Goal: Task Accomplishment & Management: Manage account settings

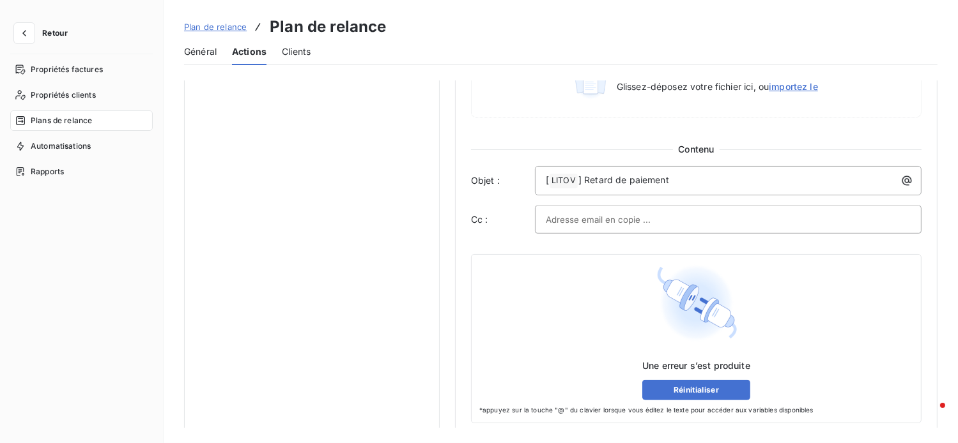
scroll to position [744, 0]
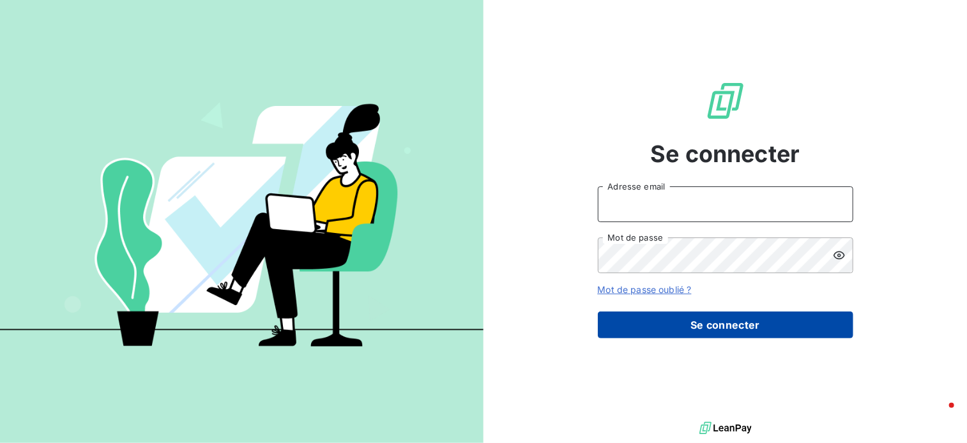
type input "[EMAIL_ADDRESS][DOMAIN_NAME]"
click at [730, 327] on button "Se connecter" at bounding box center [726, 325] width 256 height 27
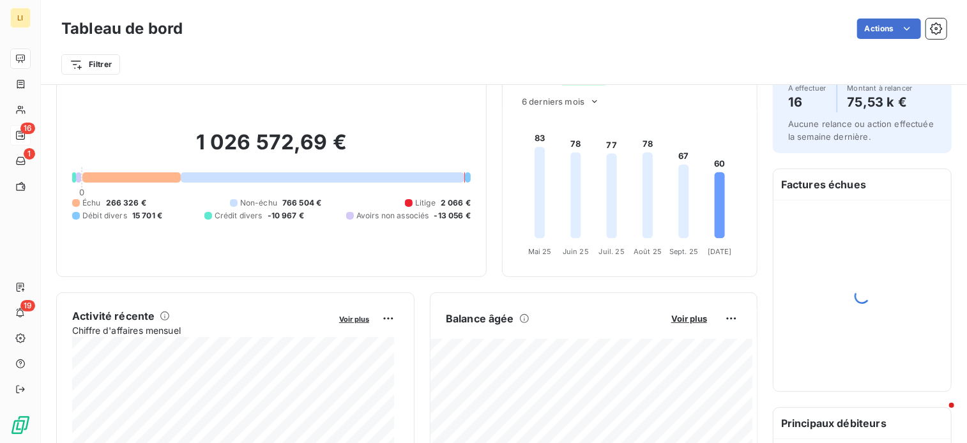
scroll to position [43, 0]
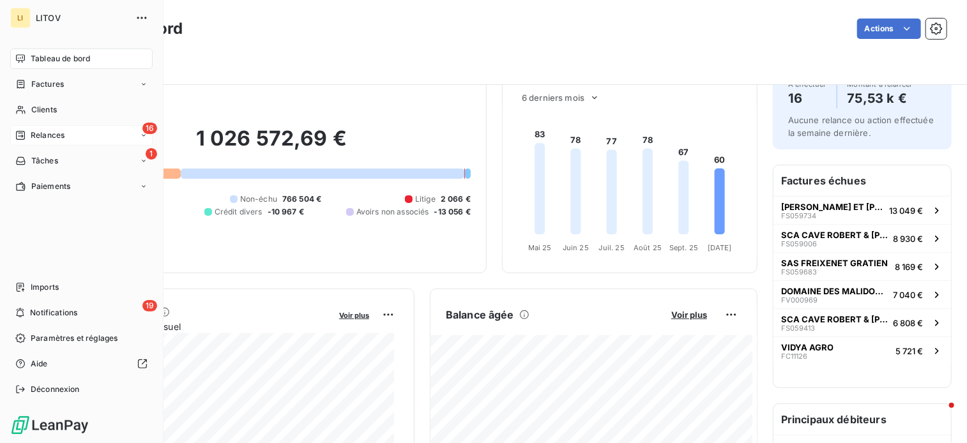
click at [45, 134] on span "Relances" at bounding box center [48, 136] width 34 height 12
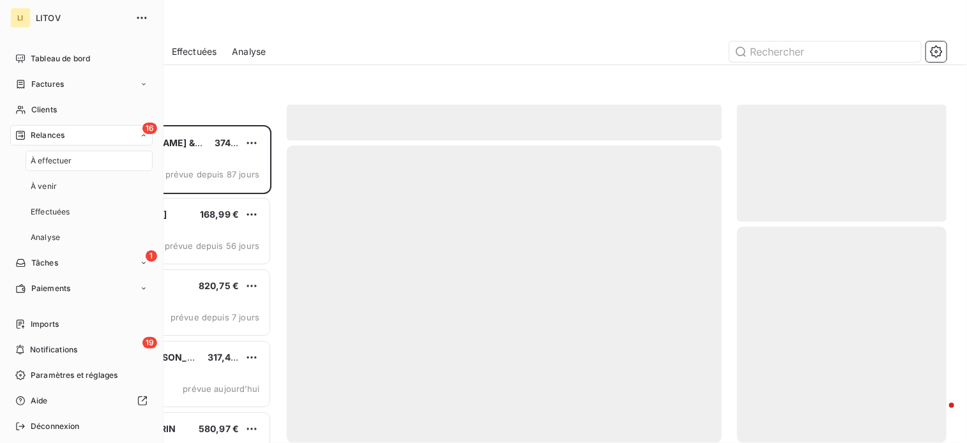
scroll to position [309, 200]
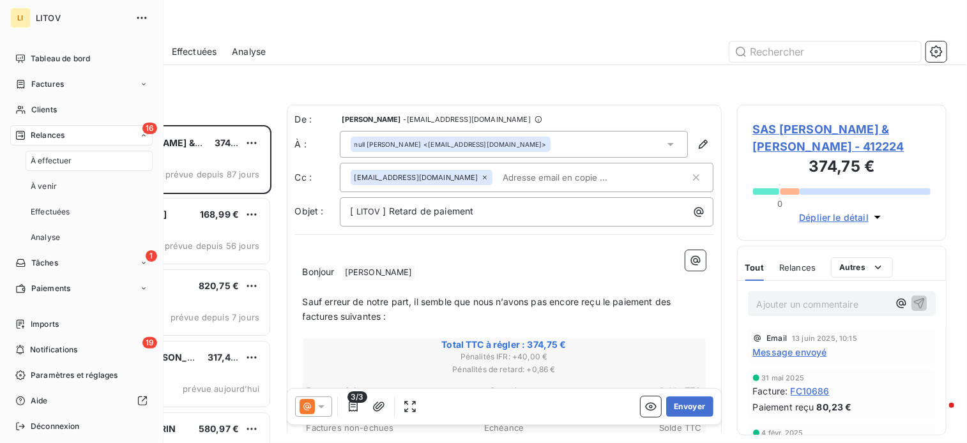
click at [65, 132] on div "16 Relances" at bounding box center [81, 135] width 142 height 20
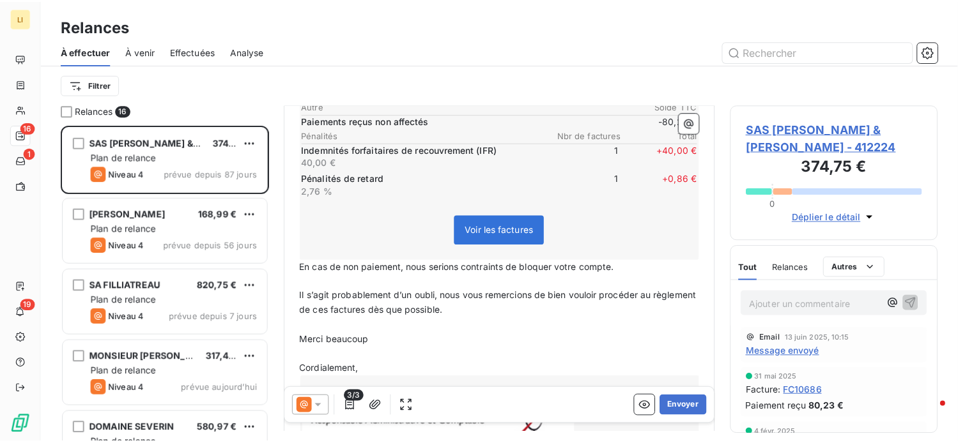
scroll to position [362, 0]
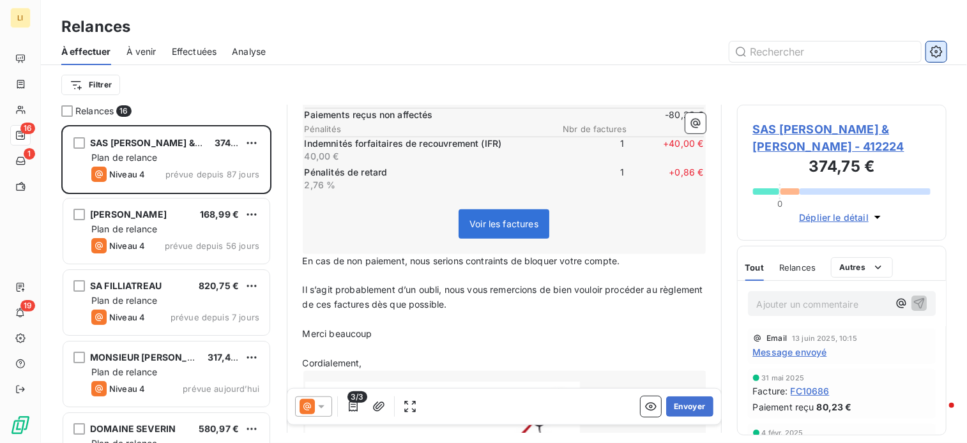
click at [941, 52] on icon "button" at bounding box center [936, 51] width 12 height 12
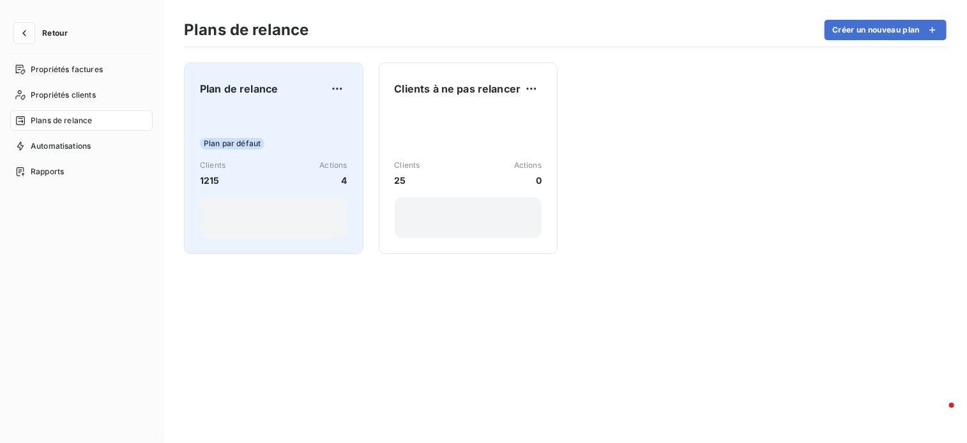
click at [223, 157] on div "Plan par défaut Clients 1215 Actions 4" at bounding box center [274, 173] width 148 height 129
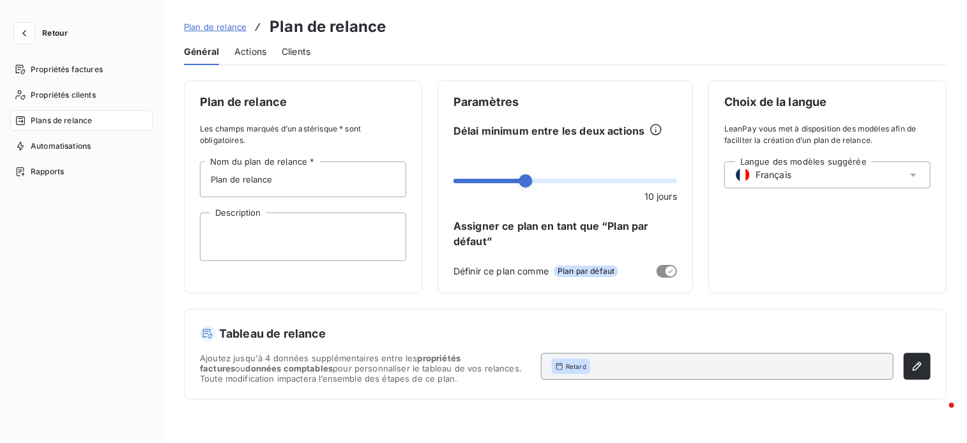
click at [250, 55] on span "Actions" at bounding box center [250, 51] width 32 height 13
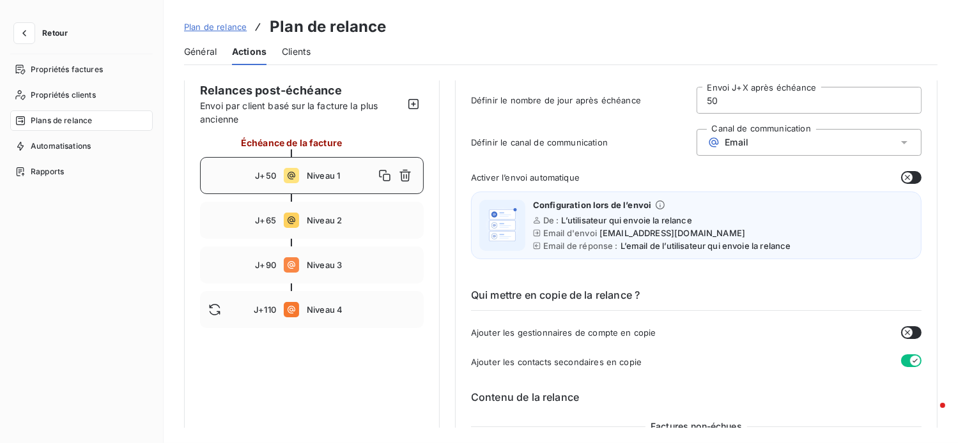
scroll to position [85, 0]
click at [331, 250] on div "J+90 Niveau 3" at bounding box center [312, 264] width 224 height 37
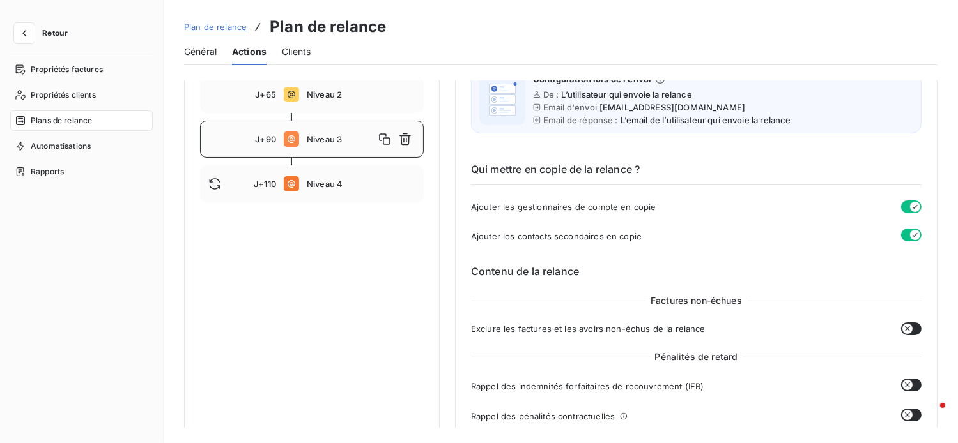
scroll to position [256, 0]
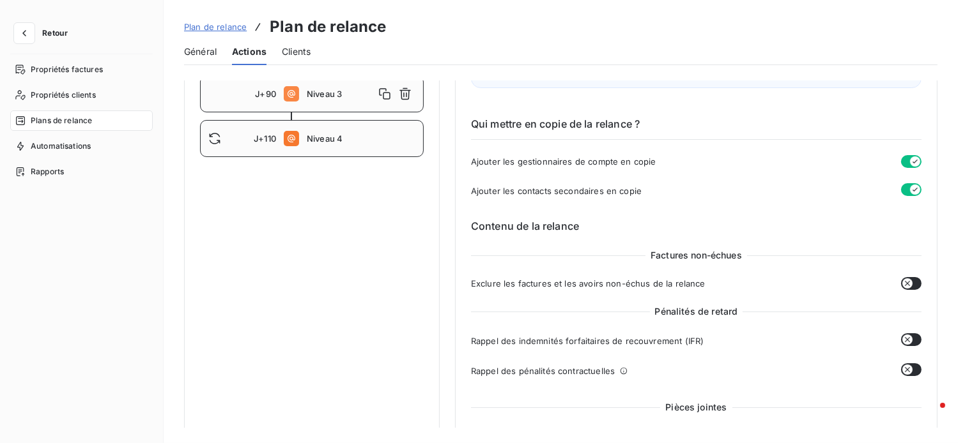
click at [321, 136] on span "Niveau 4" at bounding box center [361, 139] width 109 height 10
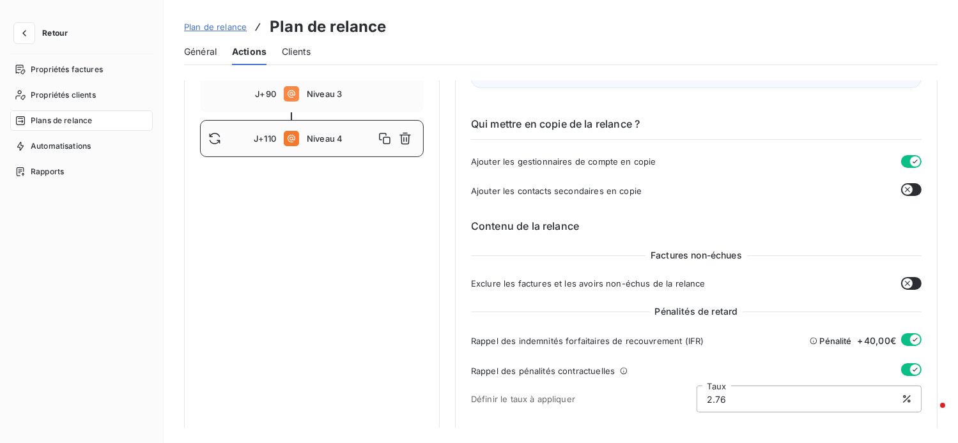
type input "110"
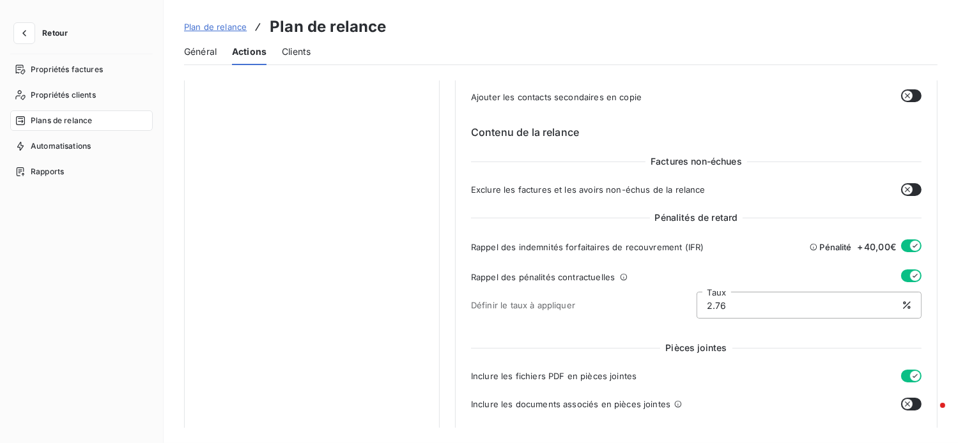
scroll to position [404, 0]
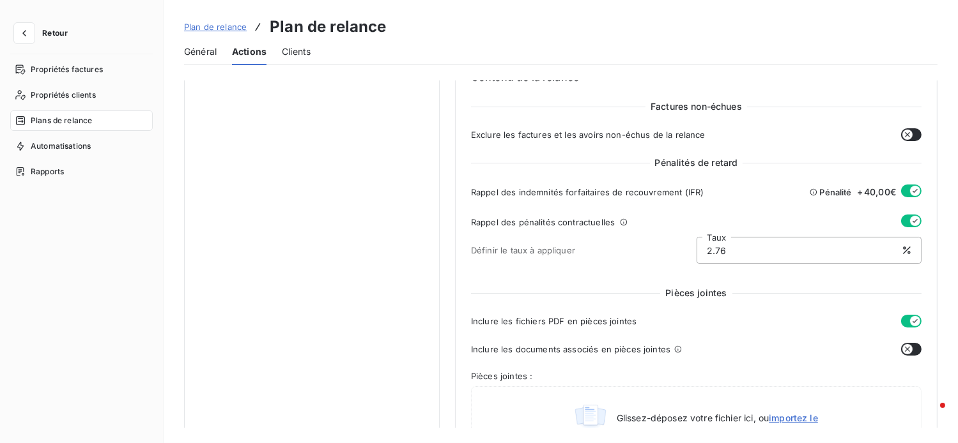
click at [910, 192] on icon "button" at bounding box center [915, 191] width 10 height 10
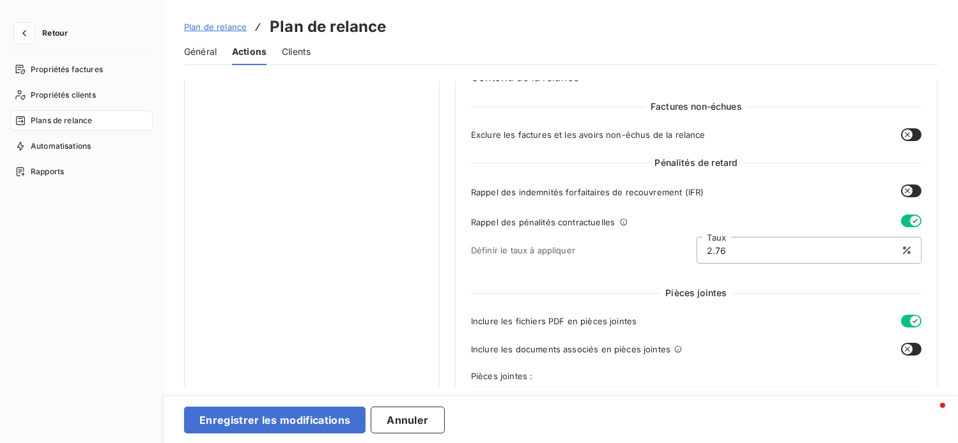
click at [904, 217] on button "button" at bounding box center [911, 221] width 20 height 13
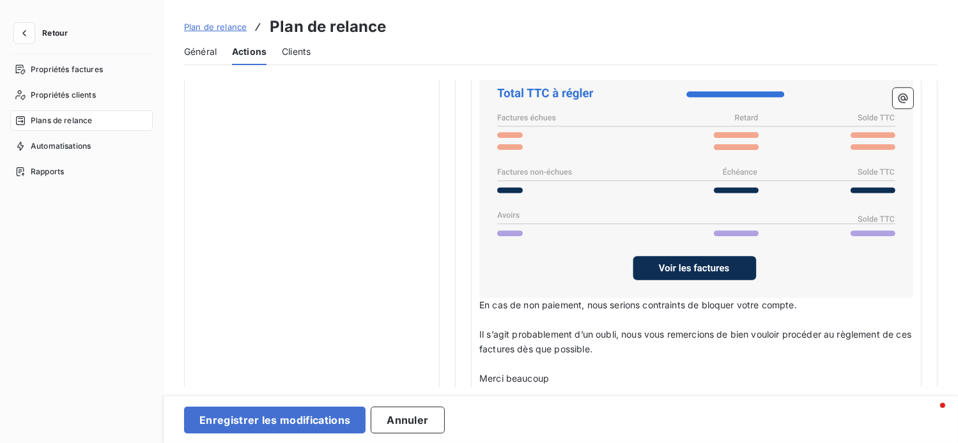
scroll to position [1065, 0]
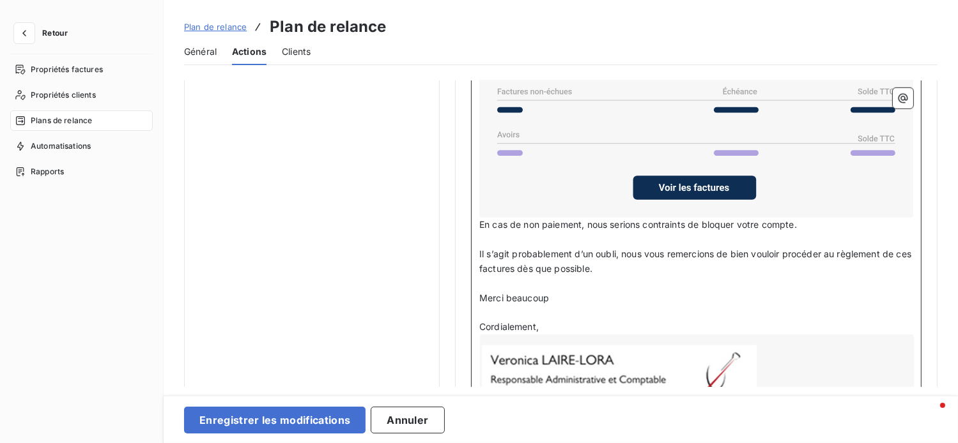
click at [631, 223] on span "En cas de non paiement, nous serions contraints de bloquer votre compte." at bounding box center [638, 224] width 318 height 11
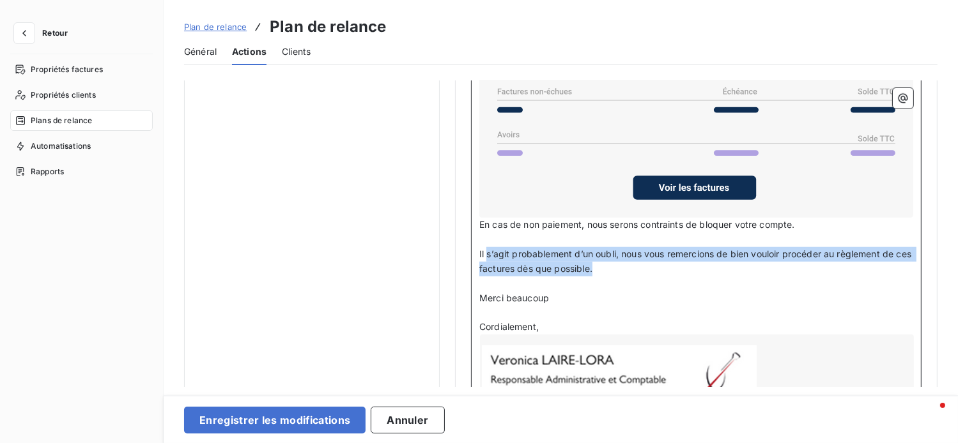
drag, startPoint x: 627, startPoint y: 264, endPoint x: 486, endPoint y: 256, distance: 142.1
click at [486, 256] on p "Il s’agit probablement d’un oubli, nous vous remercions de bien vouloir procéde…" at bounding box center [696, 261] width 434 height 29
click at [610, 254] on span "Il s’agit probablement d’un oubli, nous vous remercions de bien vouloir procéde…" at bounding box center [696, 262] width 434 height 26
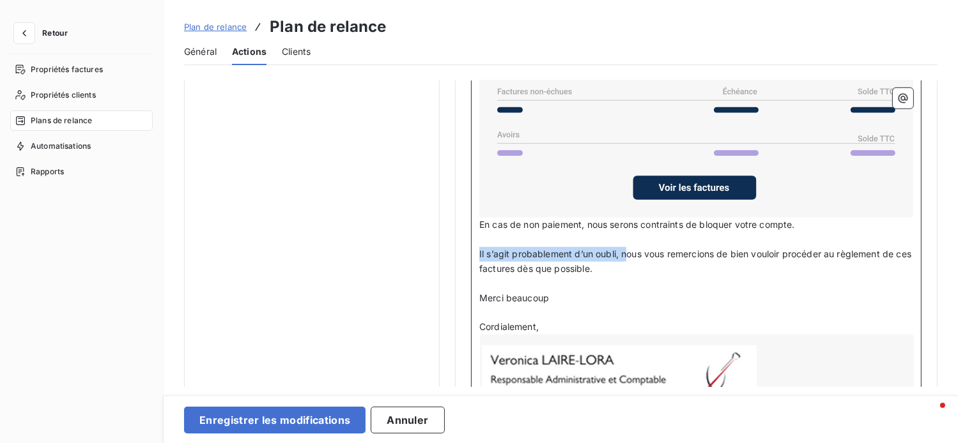
drag, startPoint x: 627, startPoint y: 248, endPoint x: 475, endPoint y: 253, distance: 151.5
click at [475, 253] on div "﻿ Bonjour Civilité du contact ﻿ Nom de famille du contact ﻿ ﻿ ﻿ Sauf erreur de …" at bounding box center [696, 248] width 450 height 714
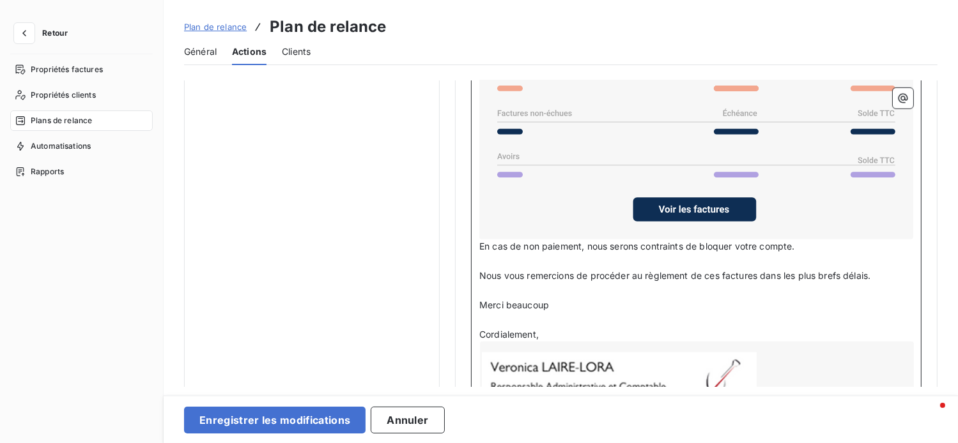
scroll to position [1022, 0]
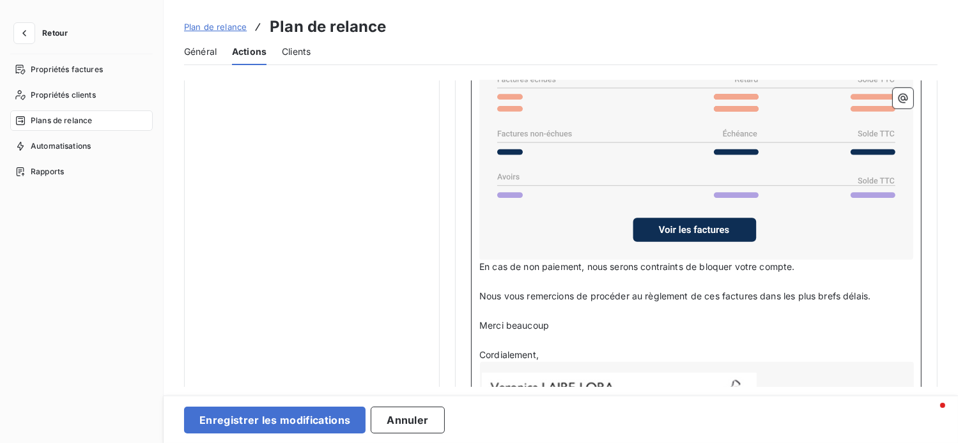
click at [502, 275] on p "﻿" at bounding box center [696, 282] width 434 height 15
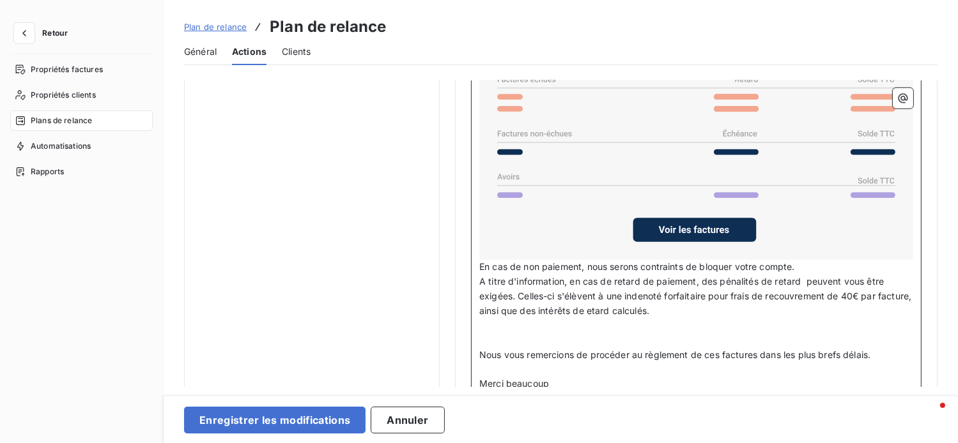
click at [642, 293] on span "A titre d'information, en cas de retard de paiement, des pénalités de retard pe…" at bounding box center [696, 296] width 434 height 40
drag, startPoint x: 652, startPoint y: 291, endPoint x: 613, endPoint y: 219, distance: 81.2
click at [613, 219] on icon at bounding box center [696, 145] width 424 height 220
click at [645, 289] on span "A titre d'information, en cas de retard de paiement, des pénalités de retard pe…" at bounding box center [696, 296] width 434 height 40
click at [622, 304] on span "A titre d'information, en cas de retard de paiement, des pénalités de retard pe…" at bounding box center [682, 296] width 407 height 40
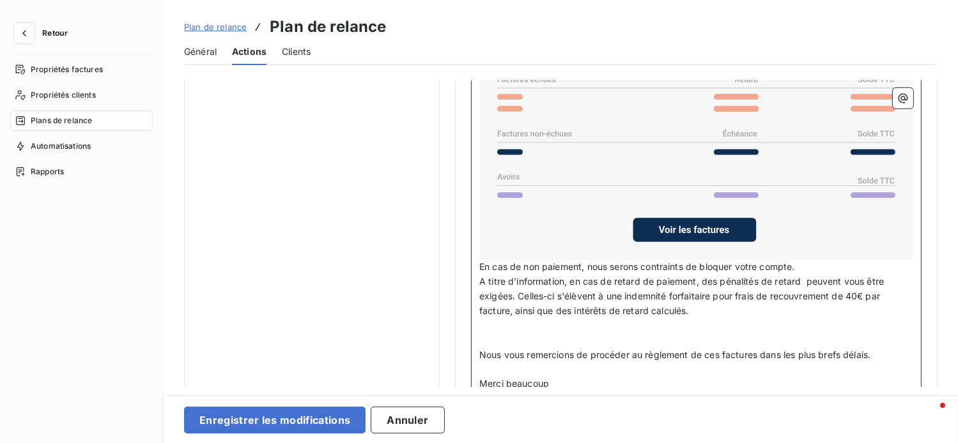
click at [736, 342] on p "﻿" at bounding box center [696, 341] width 434 height 15
click at [813, 262] on p "En cas de non paiement, nous serons contraints de bloquer votre compte." at bounding box center [696, 267] width 434 height 15
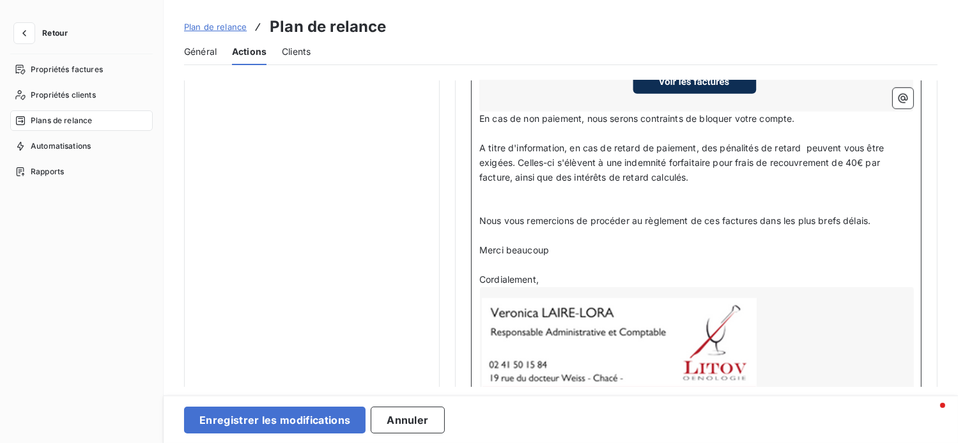
scroll to position [1171, 0]
click at [686, 173] on span "A titre d'information, en cas de retard de paiement, des pénalités de retard pe…" at bounding box center [682, 162] width 407 height 40
click at [601, 205] on p "﻿" at bounding box center [696, 206] width 434 height 15
click at [663, 245] on p "Merci beaucoup" at bounding box center [696, 250] width 434 height 15
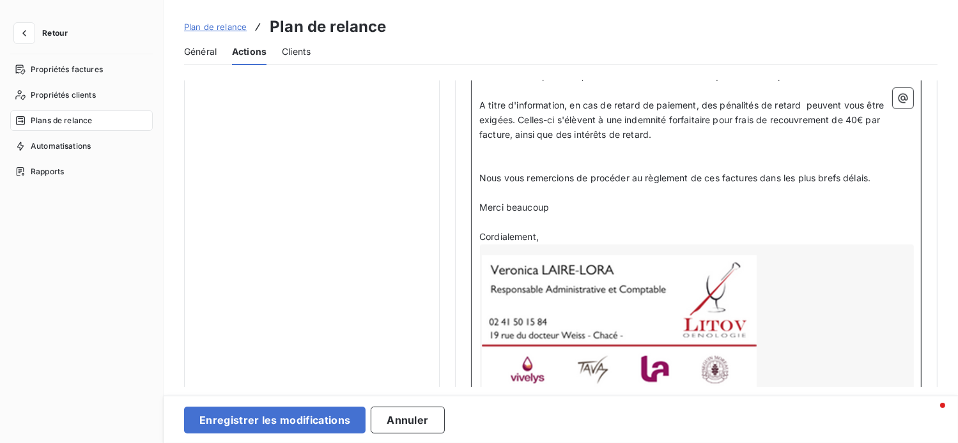
scroll to position [1214, 0]
drag, startPoint x: 567, startPoint y: 197, endPoint x: 462, endPoint y: 205, distance: 105.7
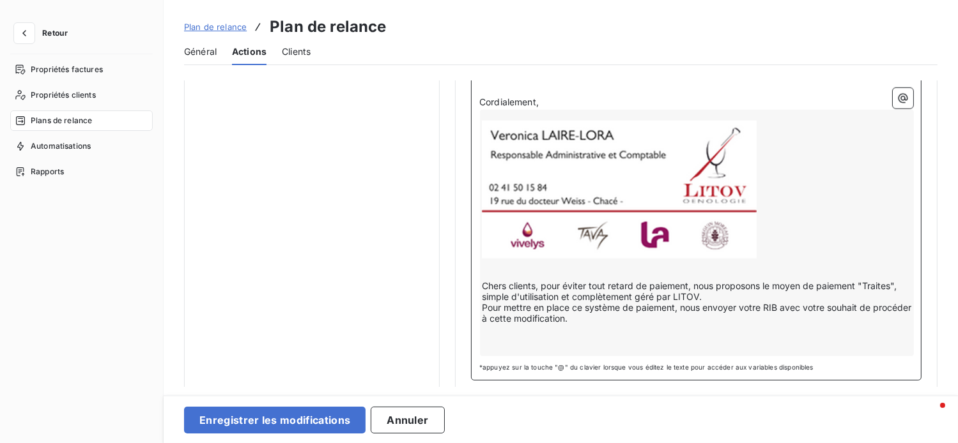
scroll to position [1321, 0]
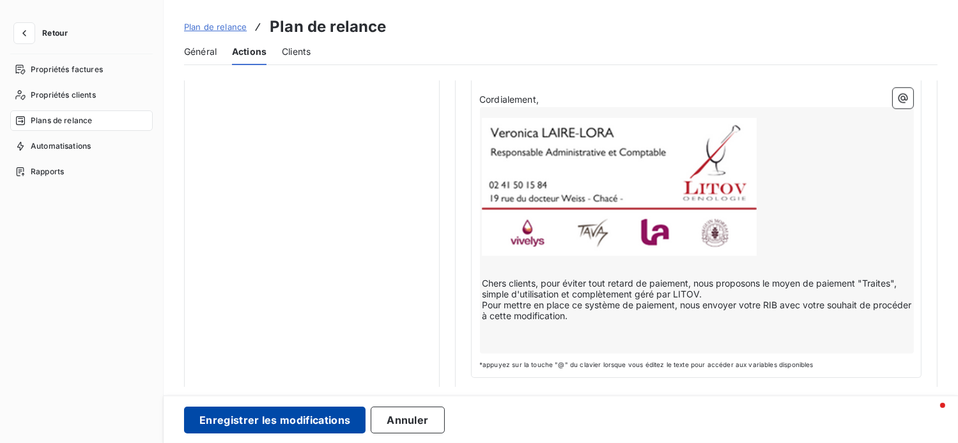
click at [270, 420] on button "Enregistrer les modifications" at bounding box center [274, 420] width 181 height 27
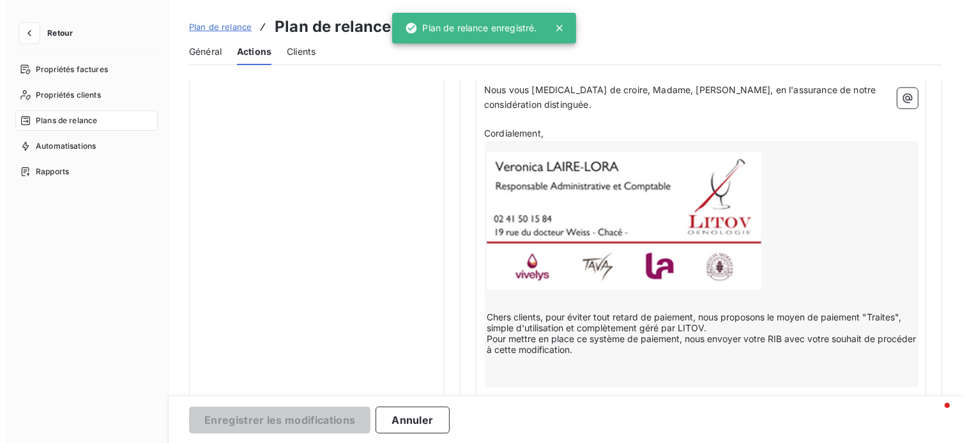
scroll to position [41, 0]
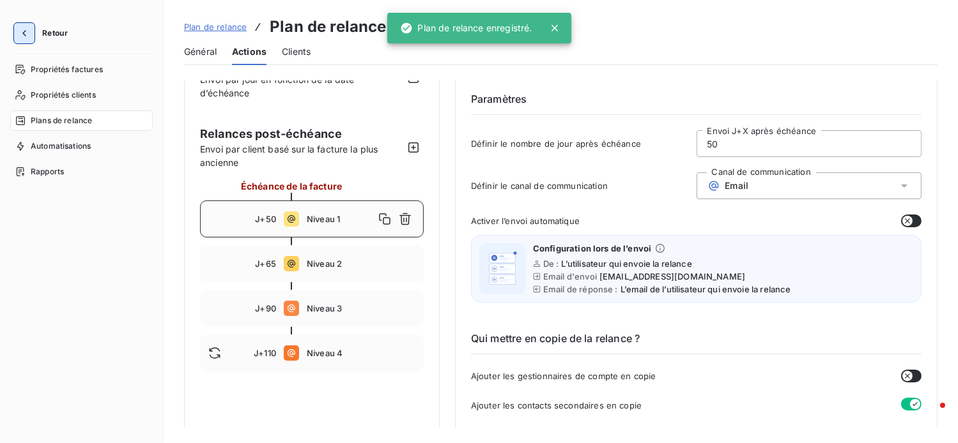
click at [24, 34] on icon "button" at bounding box center [24, 33] width 4 height 6
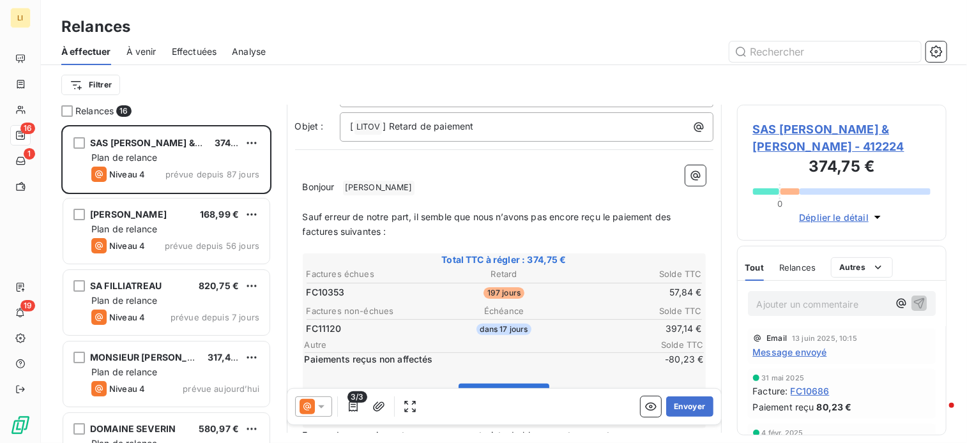
scroll to position [64, 0]
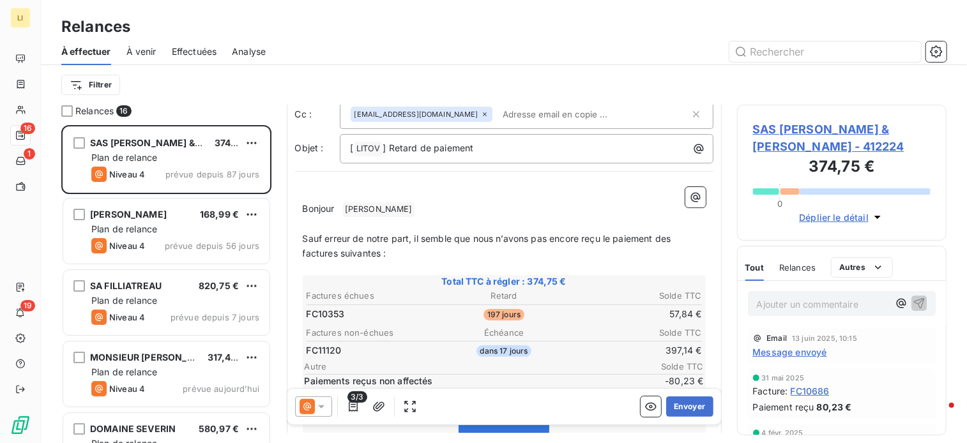
click at [426, 251] on p "Sauf erreur de notre part, il semble que nous n’avons pas encore reçu le paieme…" at bounding box center [504, 246] width 403 height 29
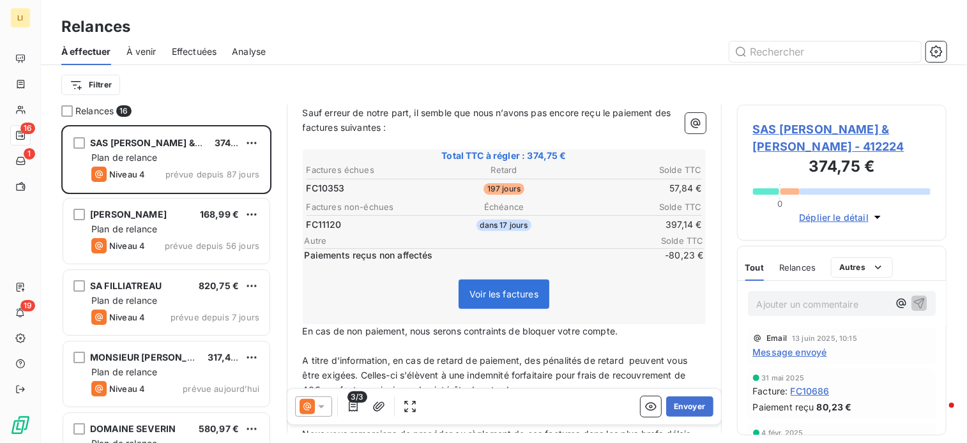
scroll to position [192, 0]
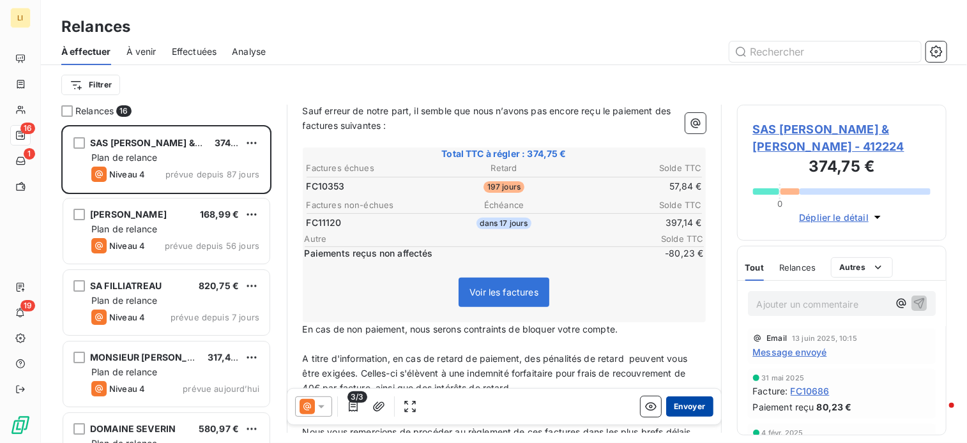
click at [688, 410] on button "Envoyer" at bounding box center [689, 407] width 47 height 20
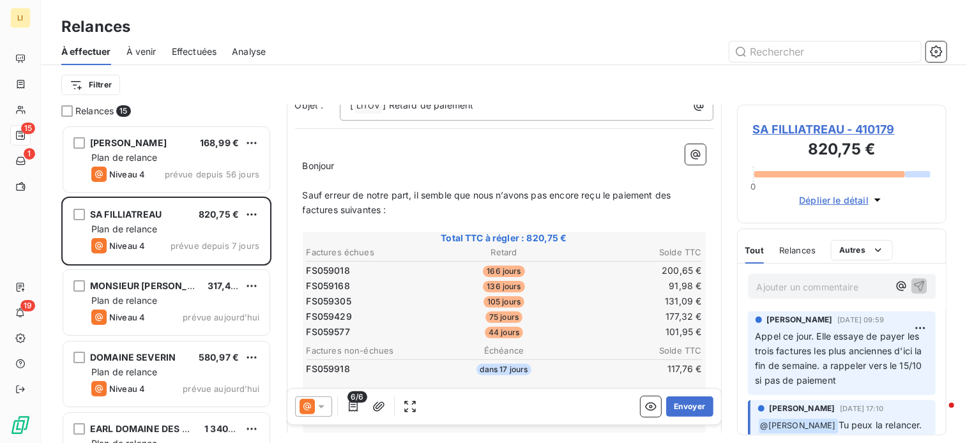
scroll to position [128, 0]
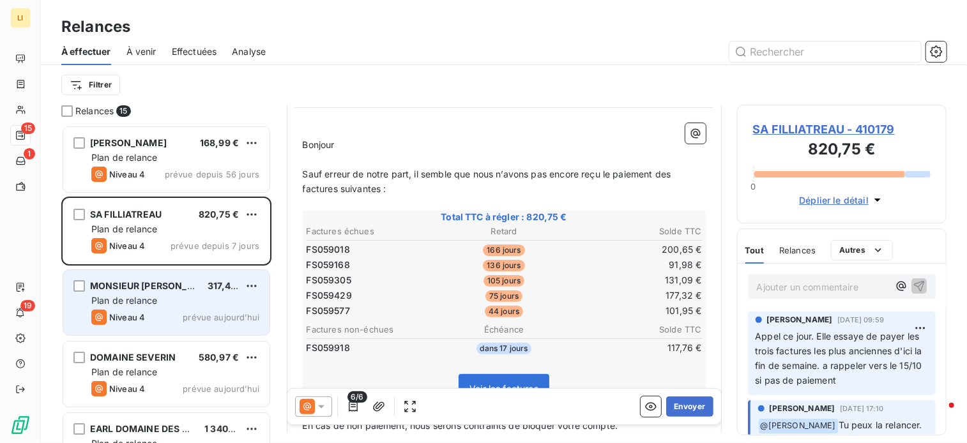
click at [148, 305] on span "Plan de relance" at bounding box center [124, 300] width 66 height 11
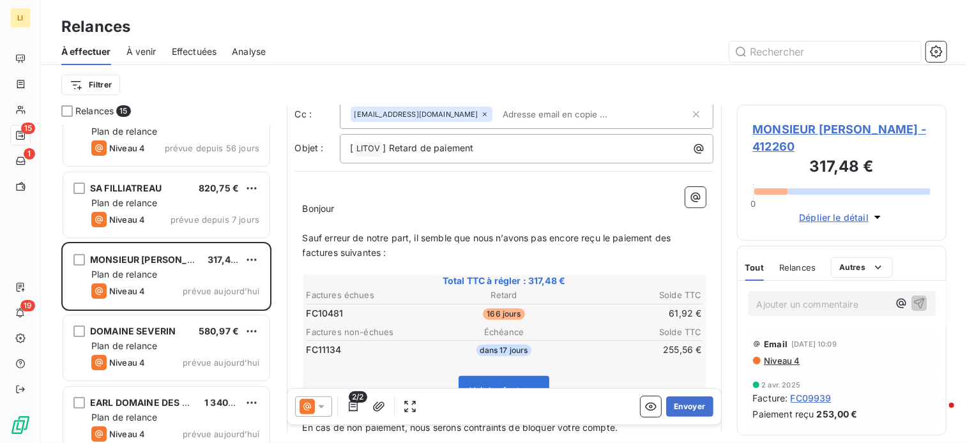
scroll to position [43, 0]
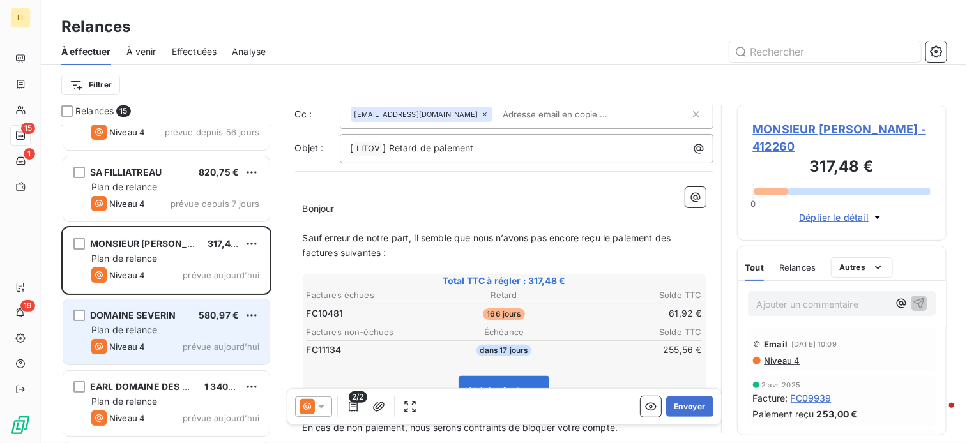
click at [148, 330] on span "Plan de relance" at bounding box center [124, 330] width 66 height 11
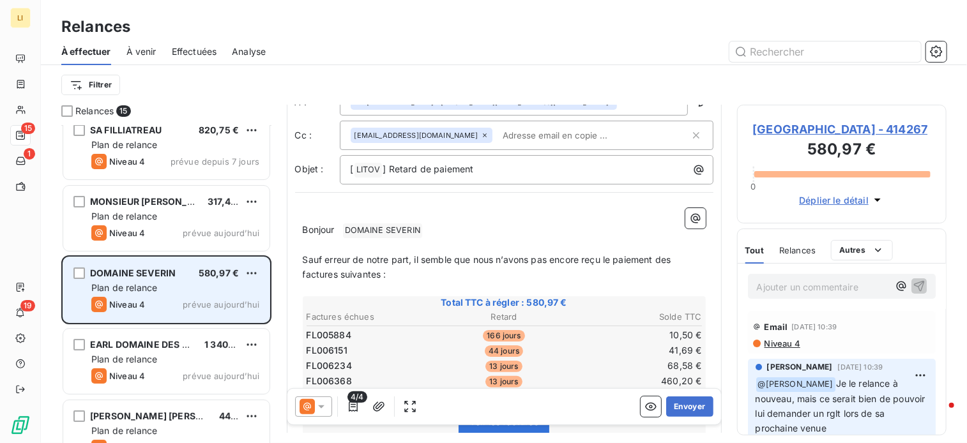
scroll to position [86, 0]
click at [145, 358] on span "Plan de relance" at bounding box center [124, 358] width 66 height 11
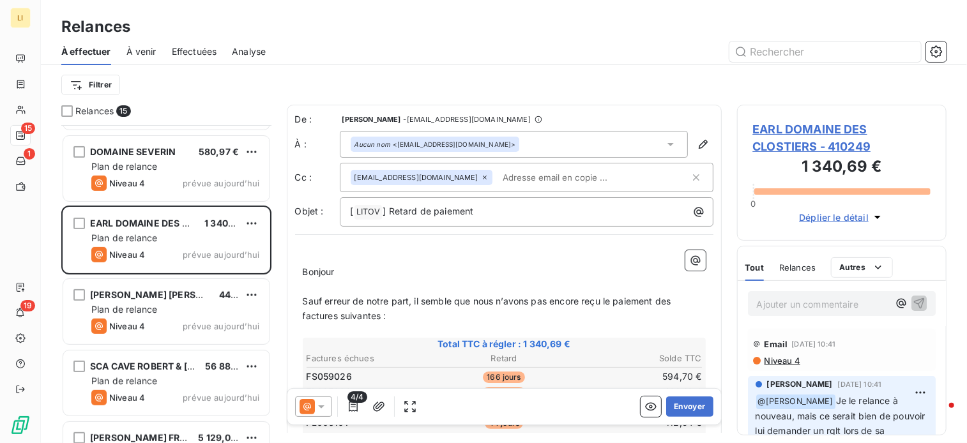
scroll to position [213, 0]
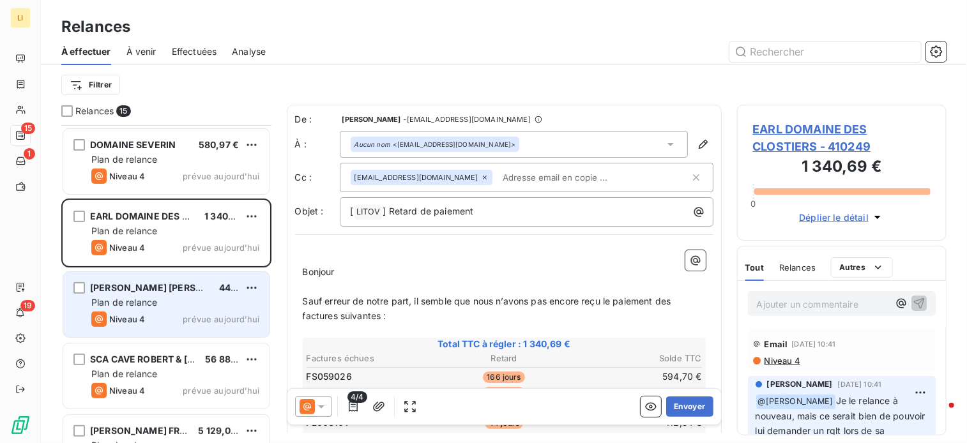
click at [150, 312] on div "Niveau 4 prévue aujourd’hui" at bounding box center [175, 319] width 168 height 15
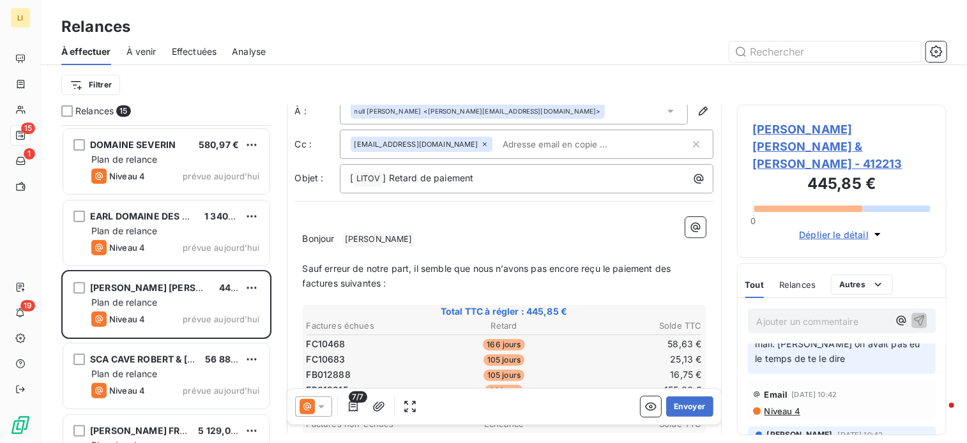
scroll to position [22, 0]
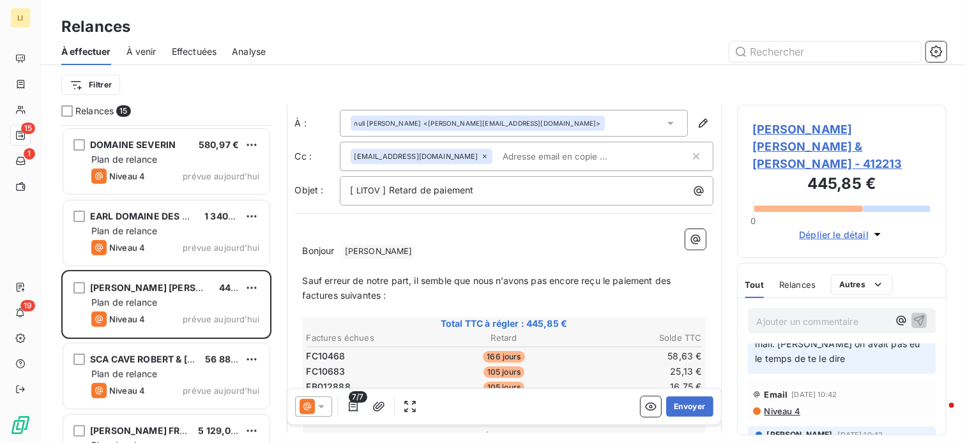
drag, startPoint x: 374, startPoint y: 251, endPoint x: 383, endPoint y: 249, distance: 9.3
click at [373, 251] on span "[PERSON_NAME] ﻿" at bounding box center [379, 252] width 72 height 15
drag, startPoint x: 337, startPoint y: 248, endPoint x: 366, endPoint y: 251, distance: 28.9
click at [335, 249] on span "Bonjour" at bounding box center [319, 250] width 32 height 11
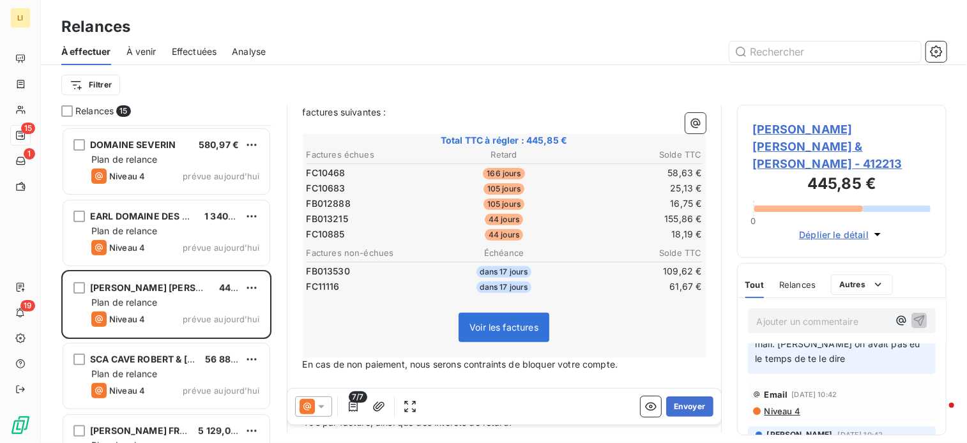
scroll to position [256, 0]
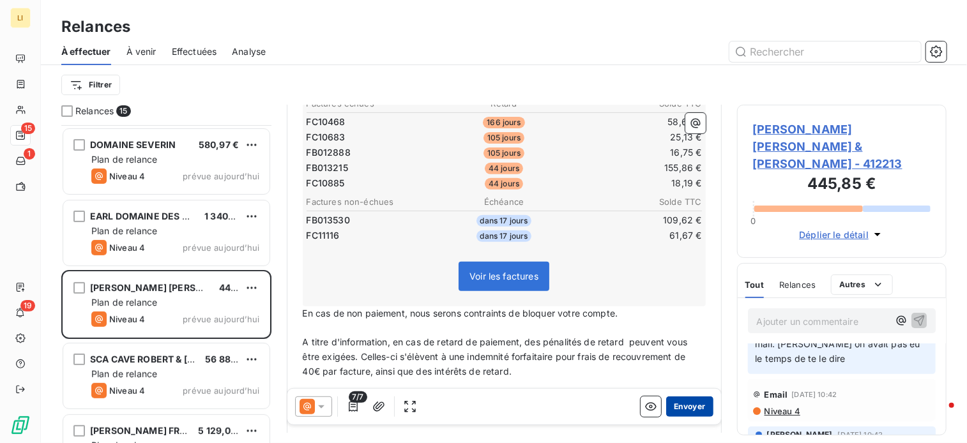
click at [687, 406] on button "Envoyer" at bounding box center [689, 407] width 47 height 20
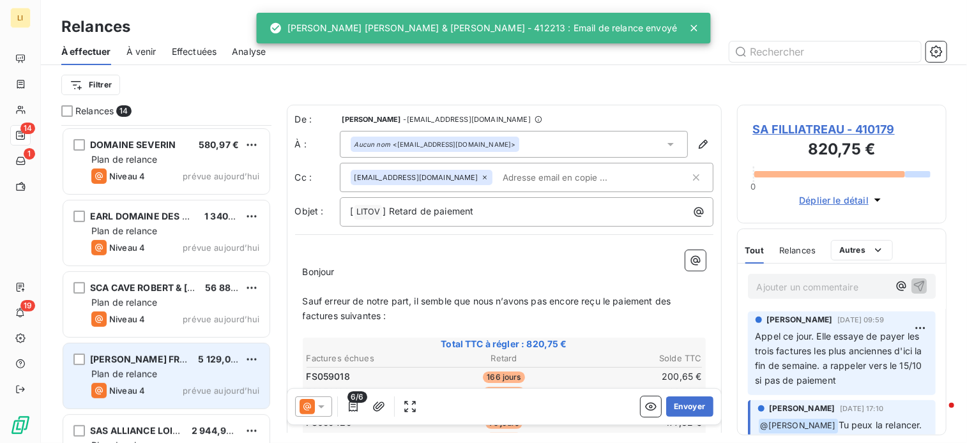
click at [142, 369] on span "Plan de relance" at bounding box center [124, 374] width 66 height 11
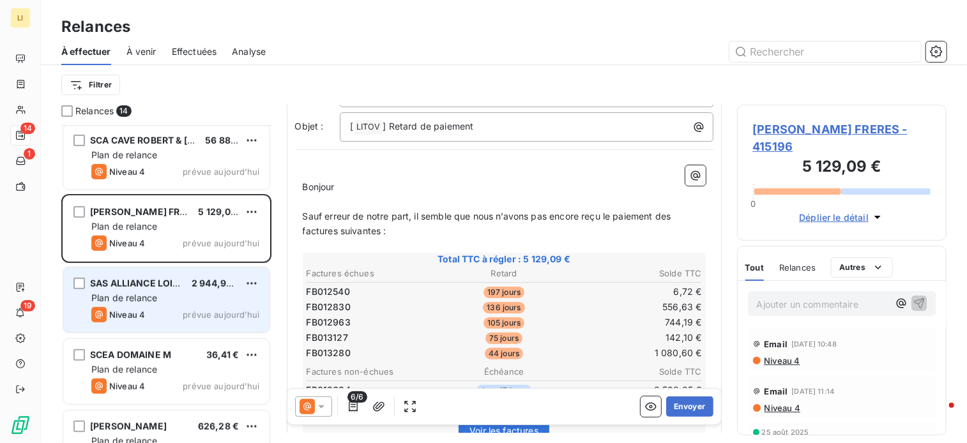
scroll to position [362, 0]
click at [160, 294] on div "Plan de relance" at bounding box center [175, 297] width 168 height 13
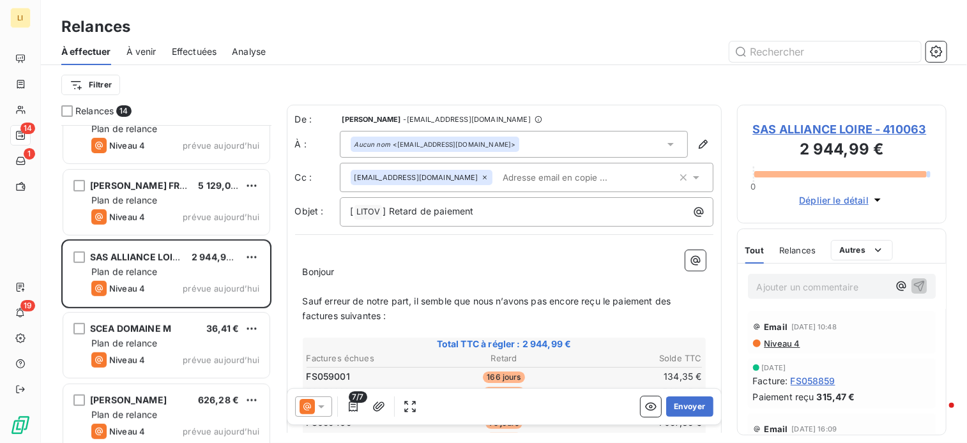
scroll to position [426, 0]
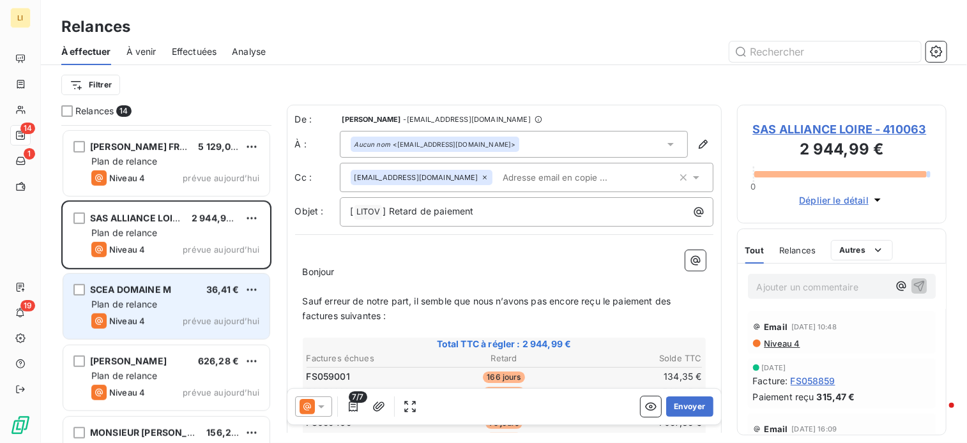
click at [151, 307] on span "Plan de relance" at bounding box center [124, 304] width 66 height 11
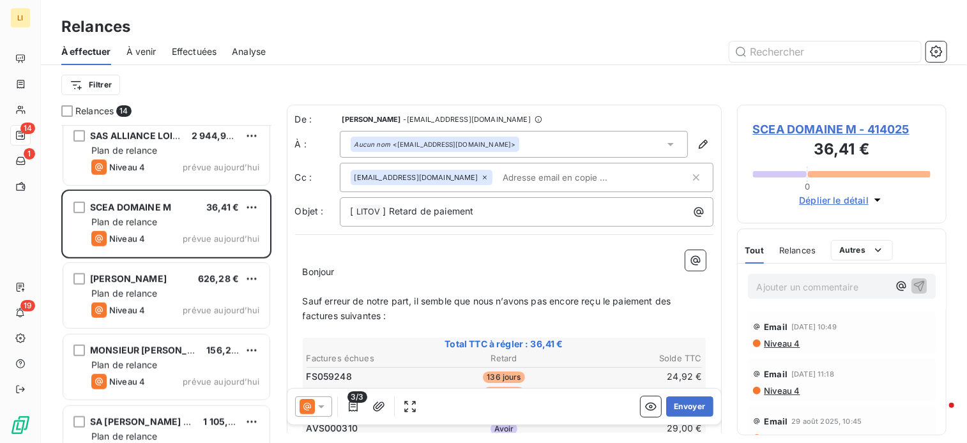
scroll to position [511, 0]
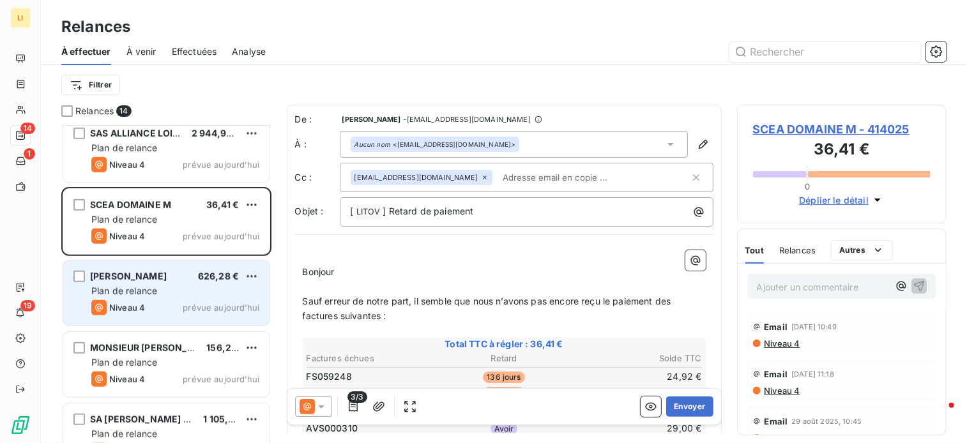
click at [158, 310] on div "Niveau 4 prévue aujourd’hui" at bounding box center [175, 307] width 168 height 15
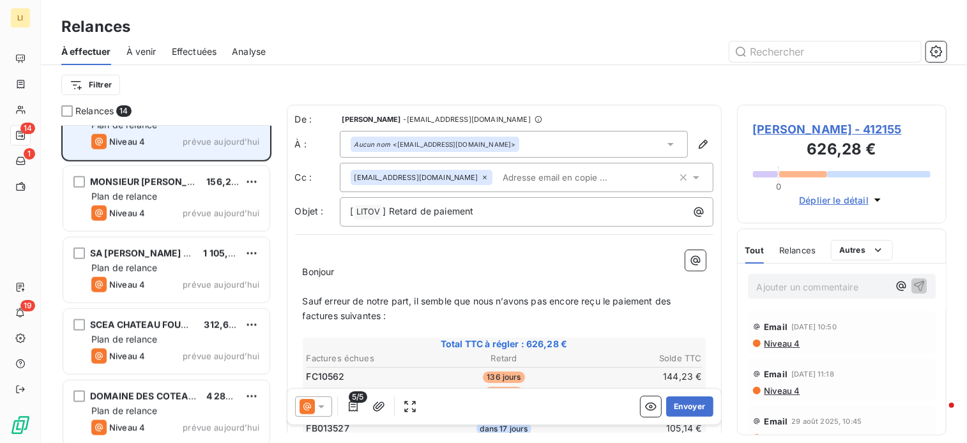
scroll to position [682, 0]
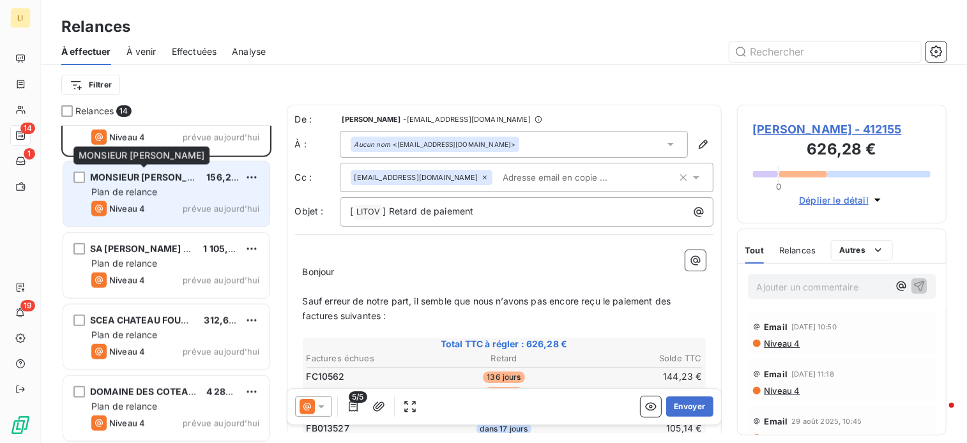
click at [153, 179] on span "MONSIEUR [PERSON_NAME]" at bounding box center [154, 177] width 128 height 11
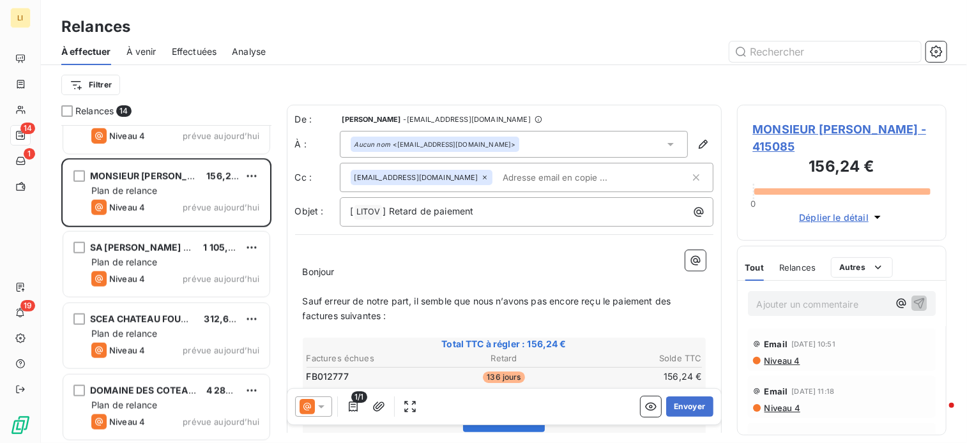
scroll to position [684, 0]
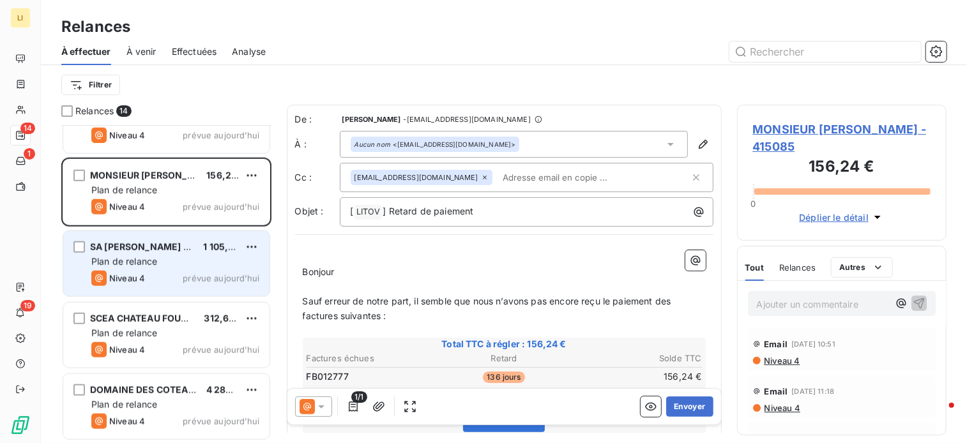
click at [146, 256] on span "Plan de relance" at bounding box center [124, 261] width 66 height 11
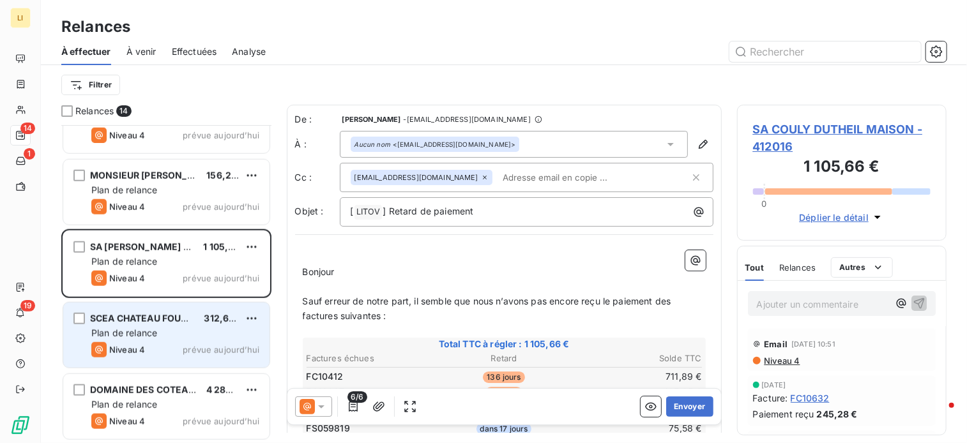
click at [136, 325] on div "SCEA CHATEAU FOUQUET 312,62 € Plan de relance Niveau 4 prévue [DATE]" at bounding box center [166, 335] width 206 height 65
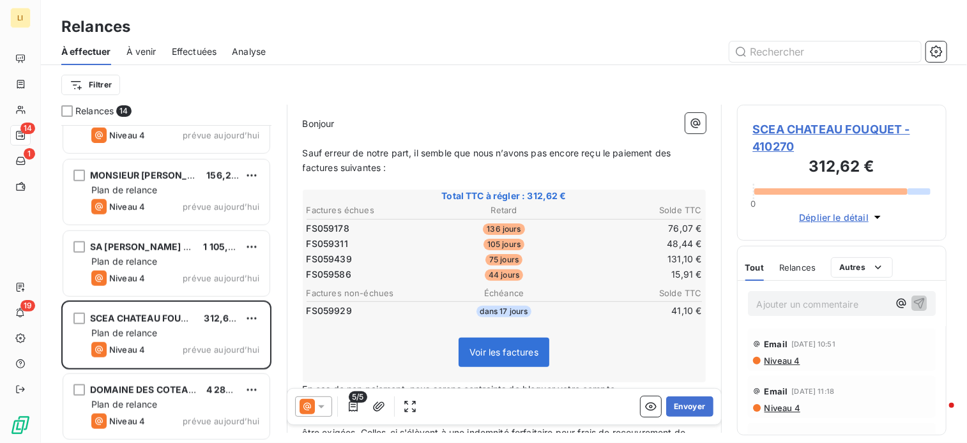
scroll to position [150, 0]
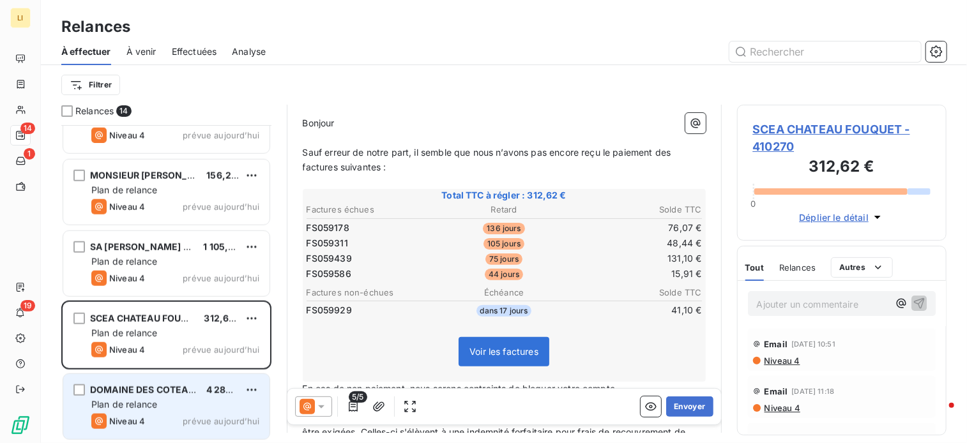
click at [153, 394] on span "DOMAINE DES COTEAUX BLANCS" at bounding box center [165, 390] width 150 height 11
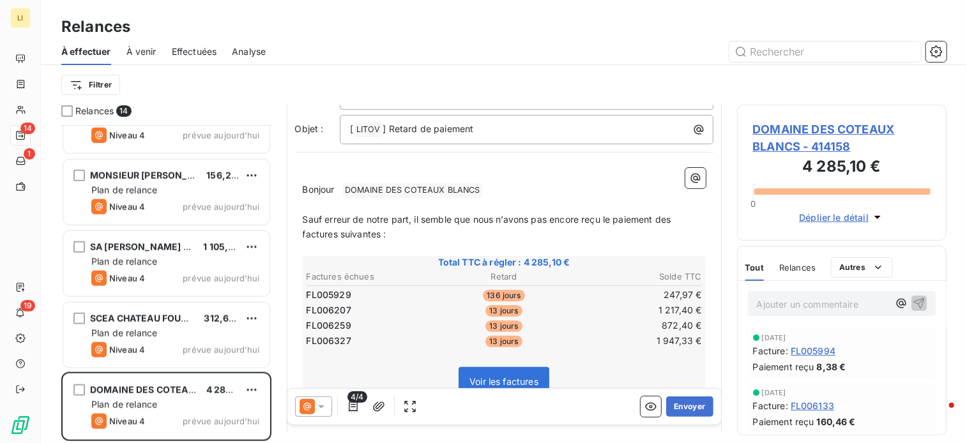
scroll to position [86, 0]
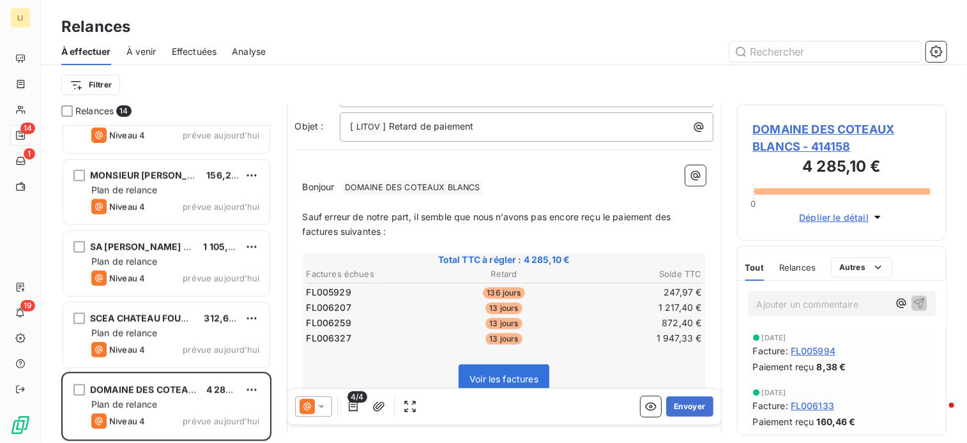
drag, startPoint x: 683, startPoint y: 411, endPoint x: 585, endPoint y: 399, distance: 98.4
click at [585, 400] on div "4/4 Envoyer" at bounding box center [505, 407] width 434 height 36
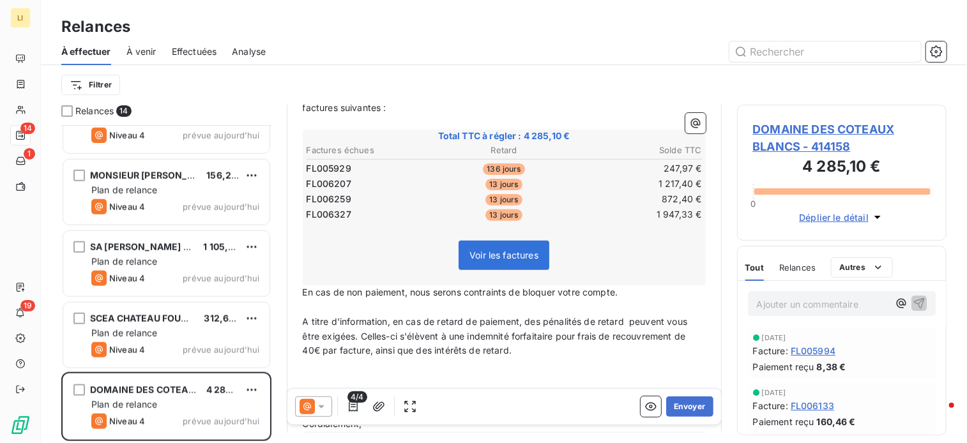
scroll to position [213, 0]
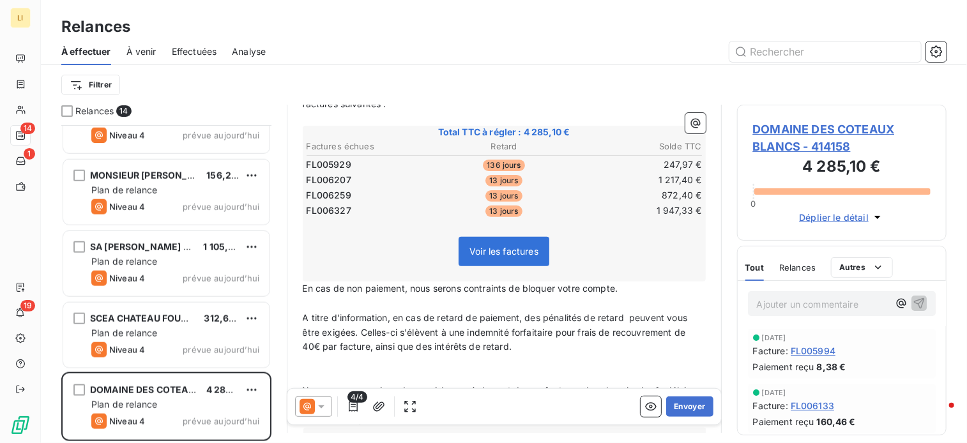
click at [382, 189] on td "FL006259" at bounding box center [372, 195] width 132 height 14
drag, startPoint x: 312, startPoint y: 176, endPoint x: 350, endPoint y: 187, distance: 39.2
click at [350, 187] on tbody "FL005929 136 jours 247,97 € FL006207 13 jours 1 217,40 € FL006259 13 jours 872,…" at bounding box center [504, 186] width 397 height 63
click at [686, 411] on button "Envoyer" at bounding box center [689, 407] width 47 height 20
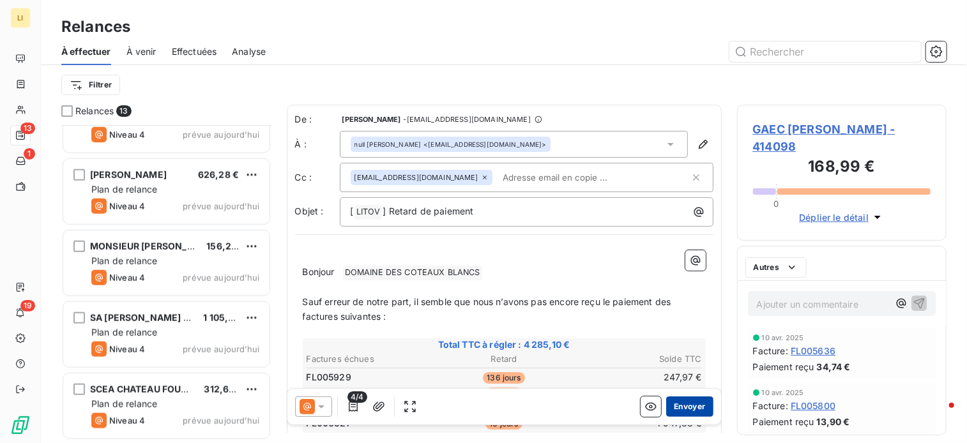
scroll to position [612, 0]
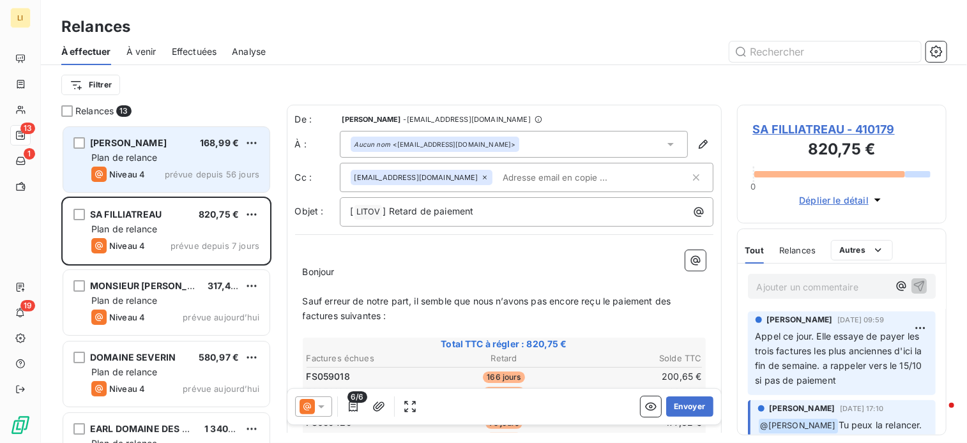
click at [164, 143] on span "[PERSON_NAME]" at bounding box center [128, 142] width 77 height 11
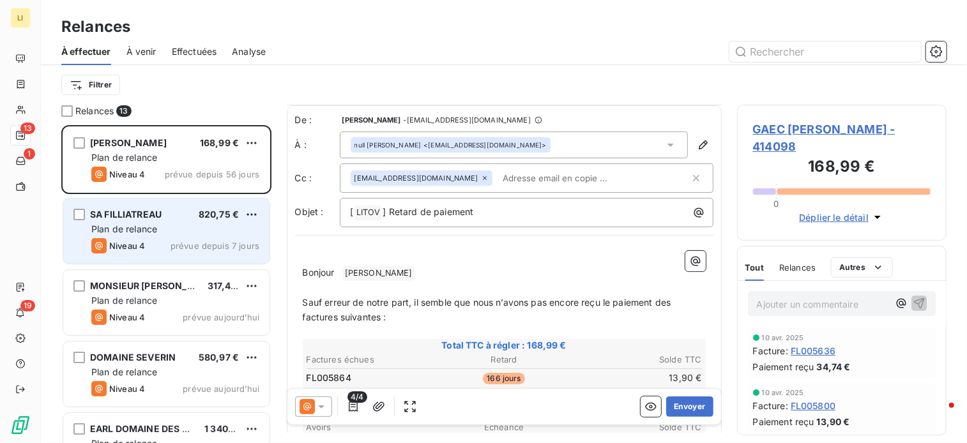
click at [141, 223] on div "Plan de relance" at bounding box center [175, 229] width 168 height 13
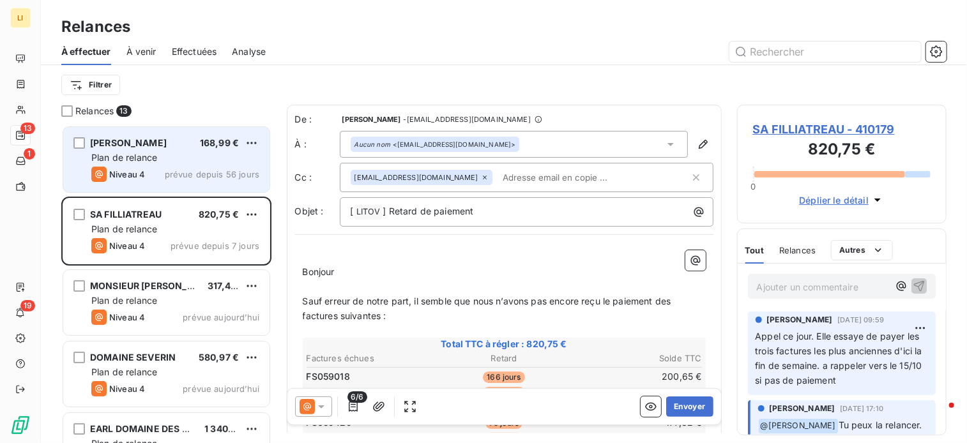
click at [176, 165] on div "GAEC [PERSON_NAME] 168,99 € Plan de relance Niveau 4 prévue depuis 56 jours" at bounding box center [166, 159] width 206 height 65
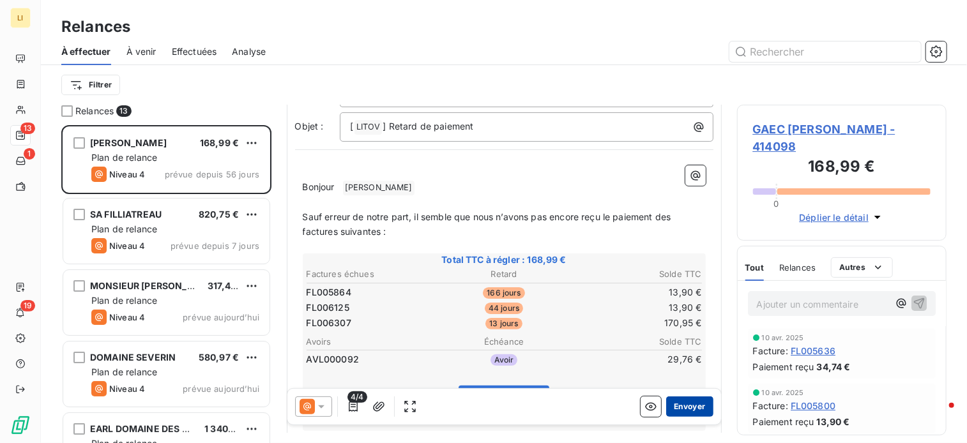
click at [675, 401] on button "Envoyer" at bounding box center [689, 407] width 47 height 20
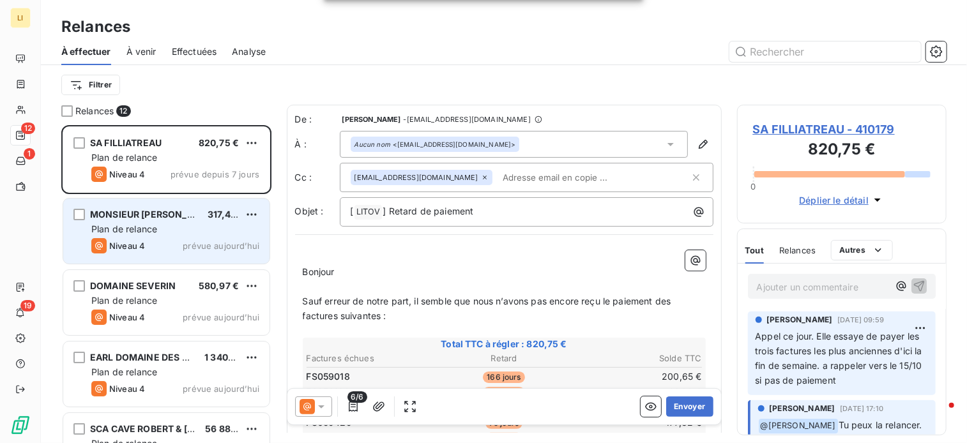
click at [169, 218] on span "MONSIEUR [PERSON_NAME]" at bounding box center [154, 214] width 128 height 11
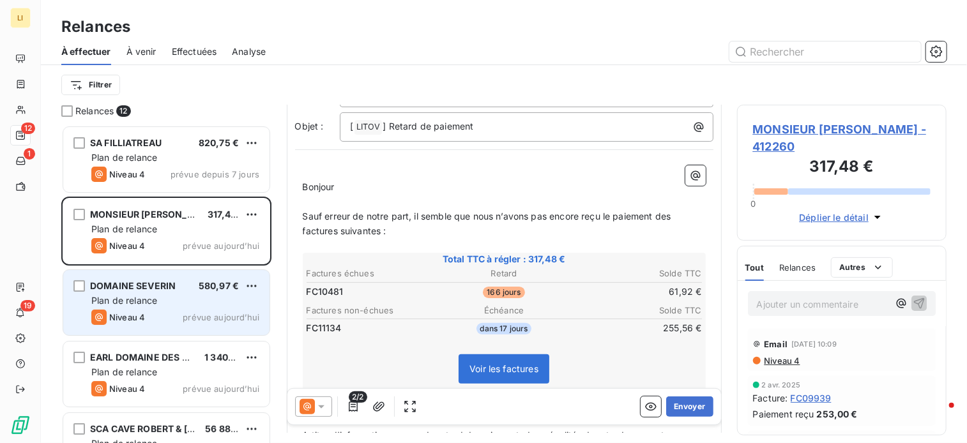
click at [120, 305] on span "Plan de relance" at bounding box center [124, 300] width 66 height 11
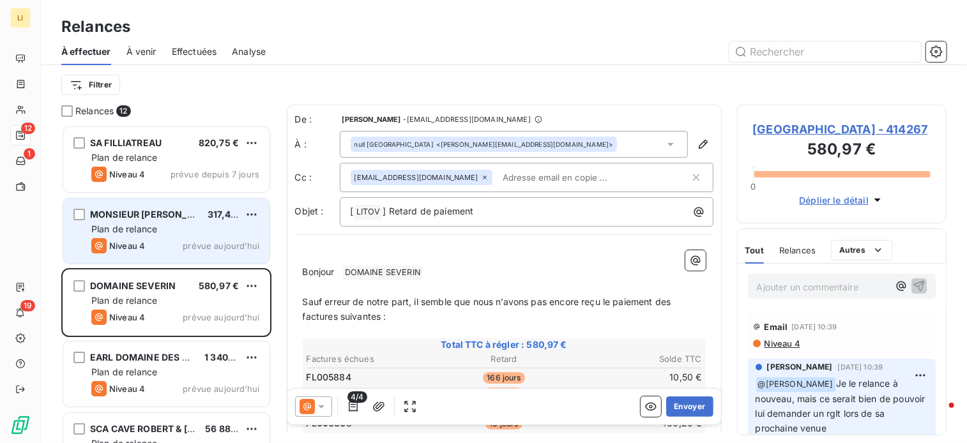
click at [142, 222] on div "MONSIEUR [PERSON_NAME] 317,48 € Plan de relance Niveau 4 prévue [DATE]" at bounding box center [166, 231] width 206 height 65
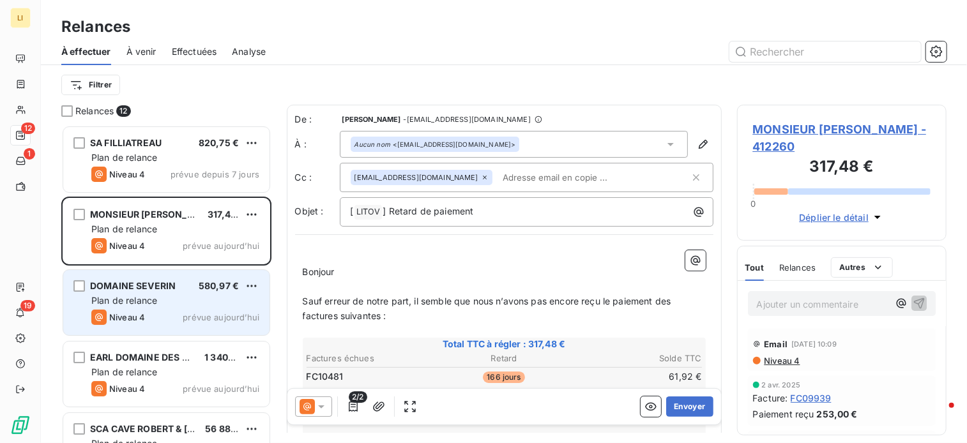
click at [175, 275] on div "DOMAINE SEVERIN 580,97 € Plan de relance Niveau 4 prévue [DATE]" at bounding box center [166, 302] width 206 height 65
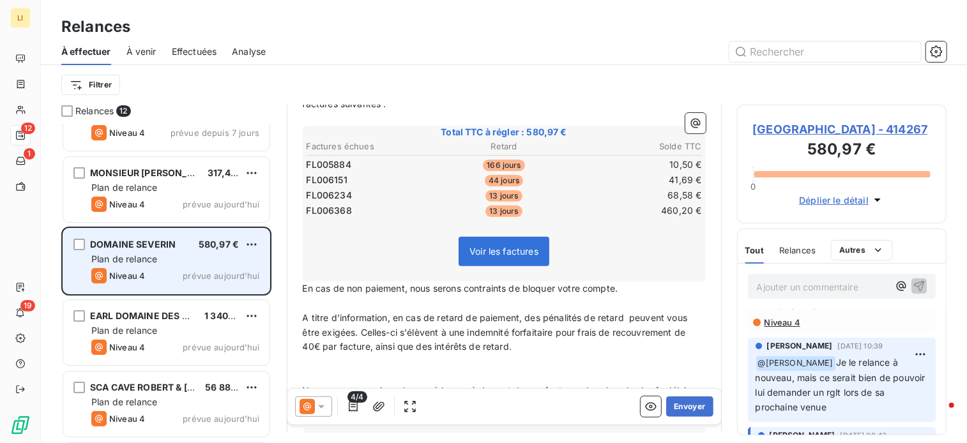
scroll to position [43, 0]
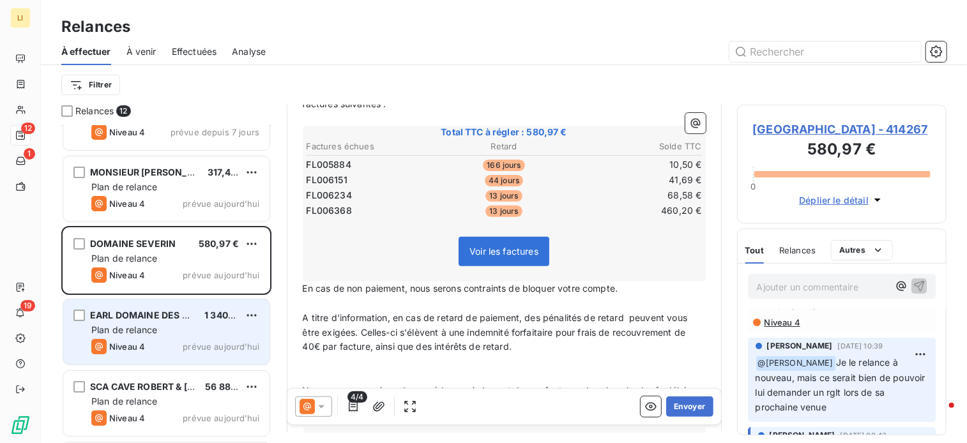
click at [173, 328] on div "Plan de relance" at bounding box center [175, 330] width 168 height 13
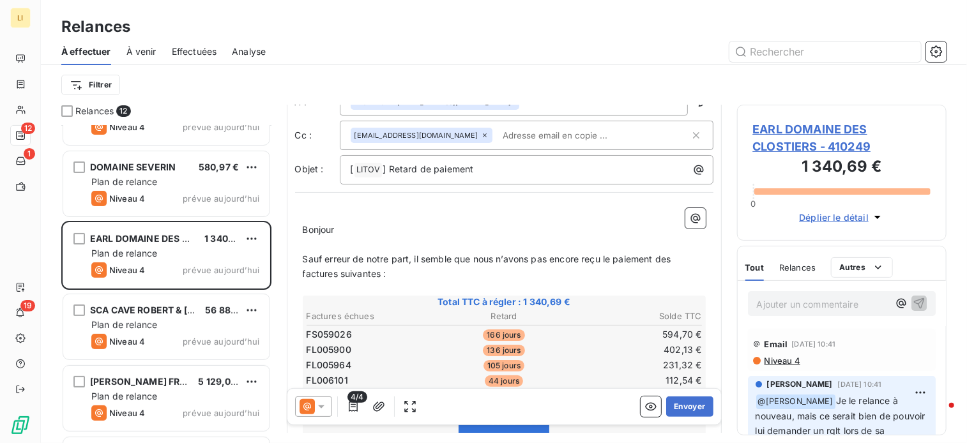
scroll to position [150, 0]
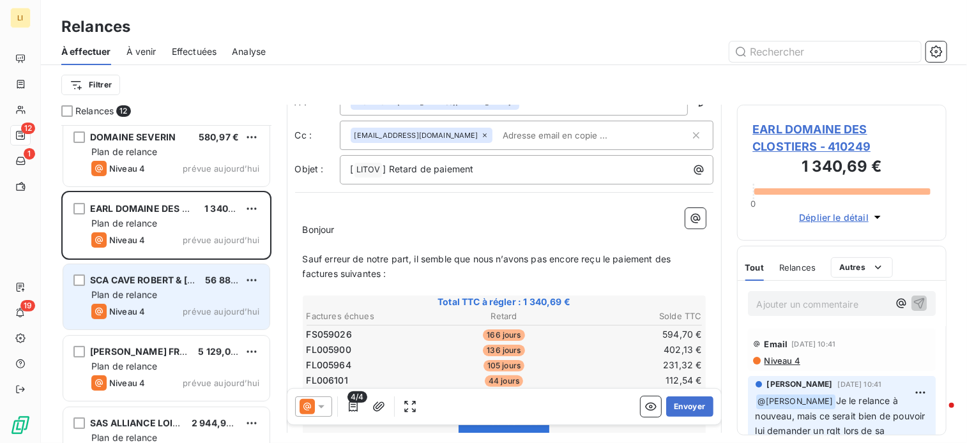
click at [143, 296] on span "Plan de relance" at bounding box center [124, 294] width 66 height 11
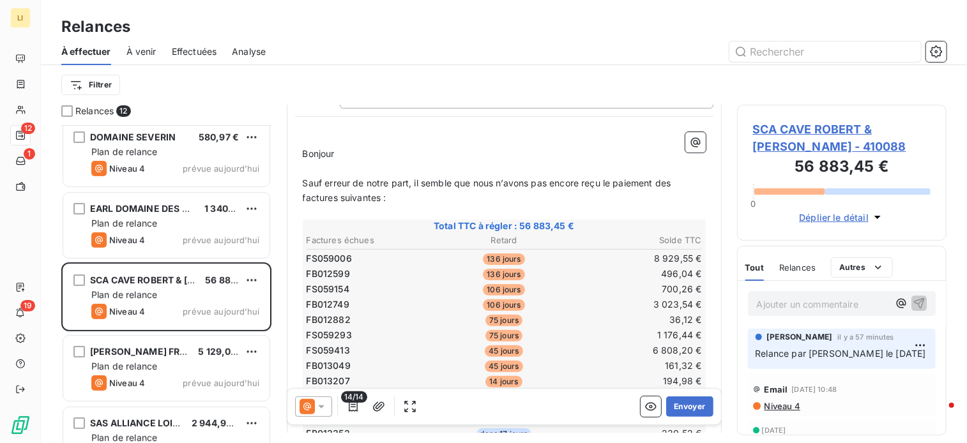
scroll to position [128, 0]
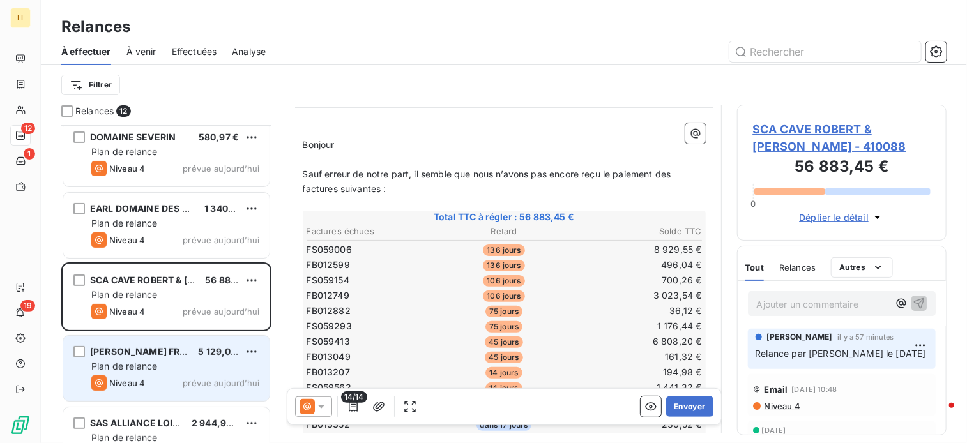
click at [155, 354] on span "[PERSON_NAME] FRERES" at bounding box center [146, 351] width 113 height 11
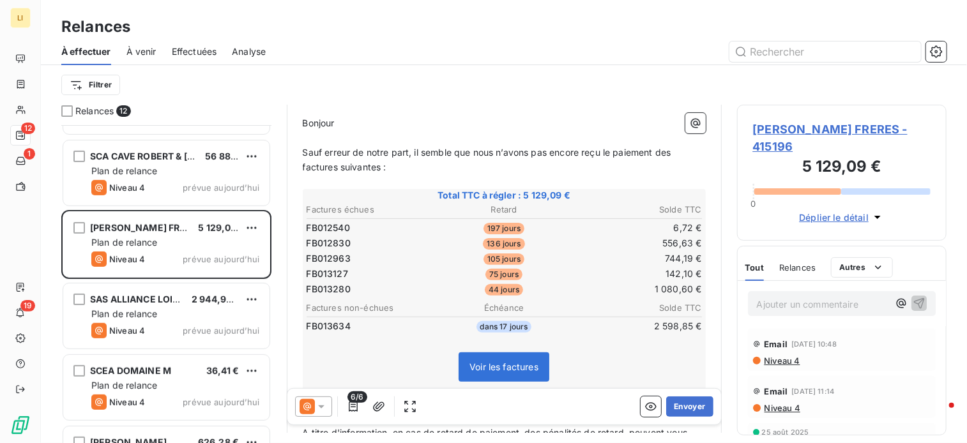
scroll to position [319, 0]
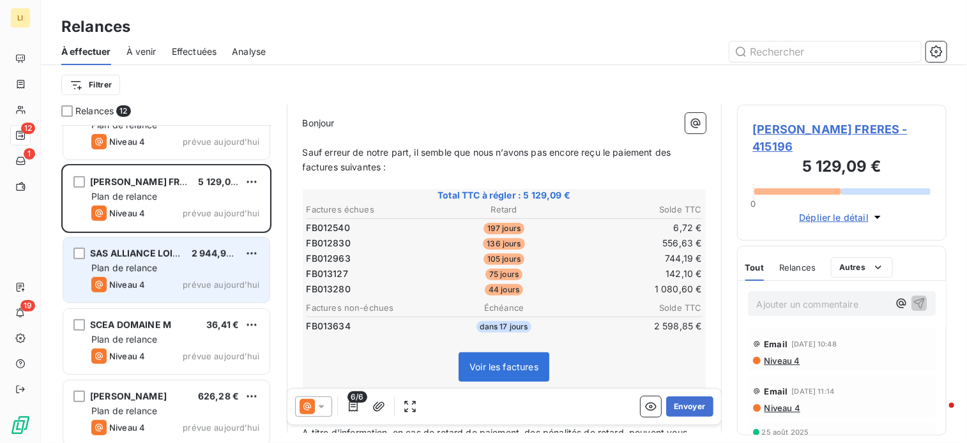
click at [153, 258] on div "SAS ALLIANCE LOIRE" at bounding box center [135, 253] width 91 height 13
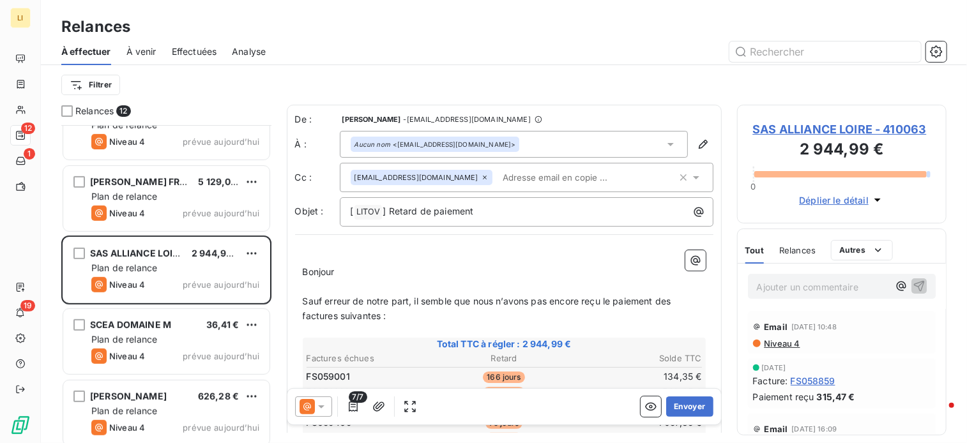
click at [309, 387] on span "FS059149" at bounding box center [328, 392] width 43 height 13
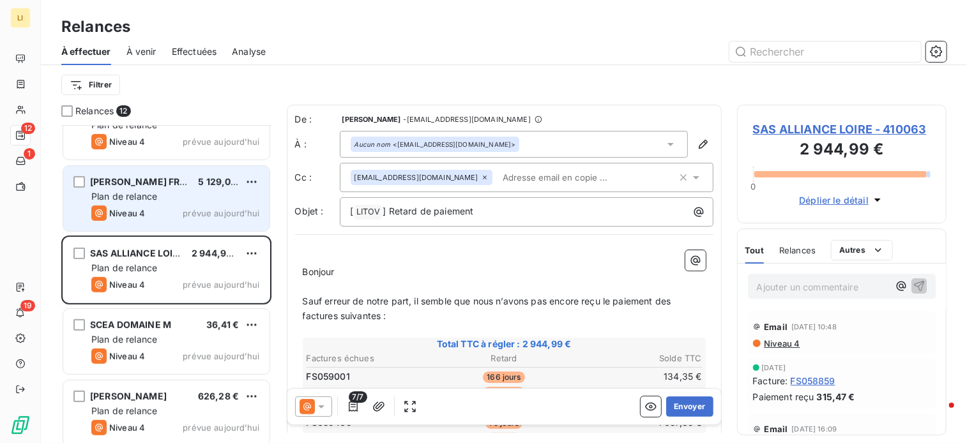
click at [187, 176] on span "[PERSON_NAME] FRERES" at bounding box center [146, 181] width 113 height 11
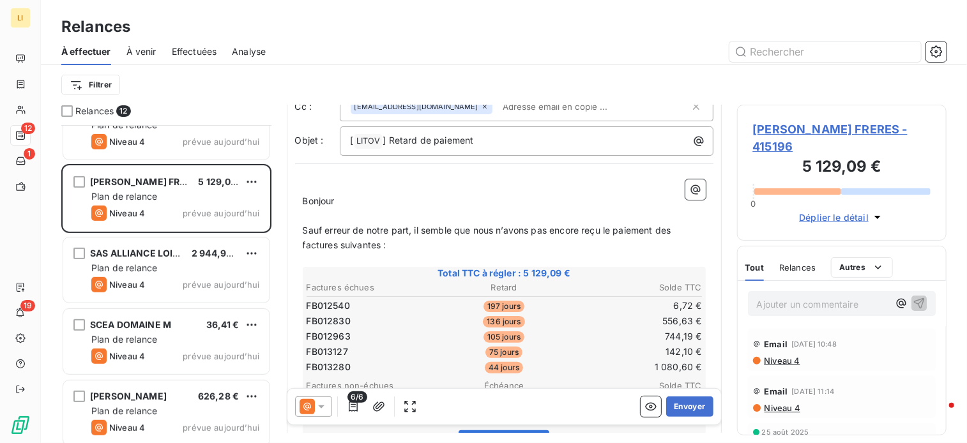
scroll to position [86, 0]
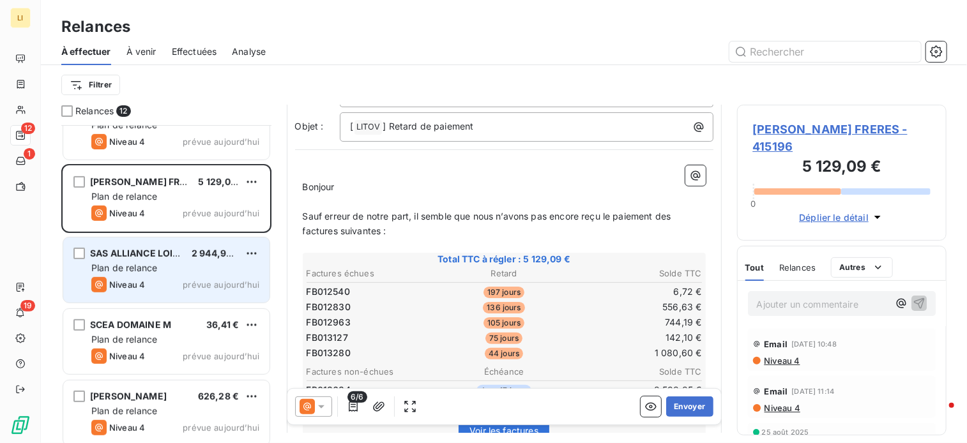
click at [166, 265] on div "Plan de relance" at bounding box center [175, 268] width 168 height 13
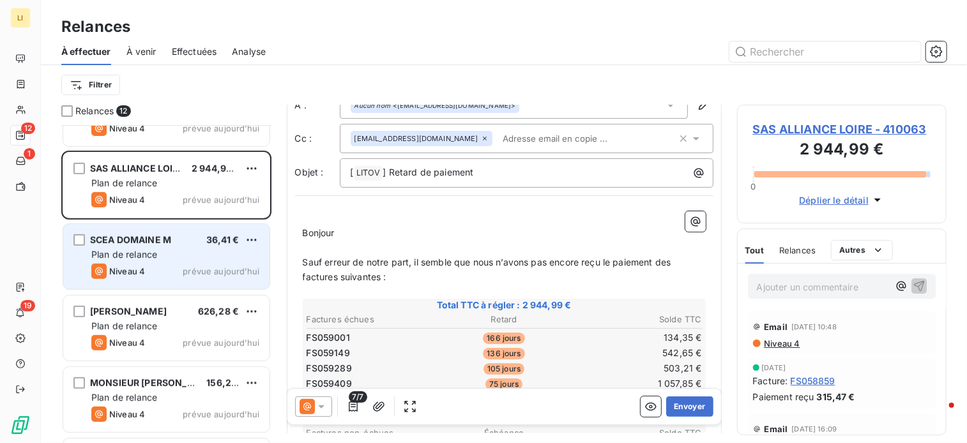
scroll to position [405, 0]
click at [146, 252] on span "Plan de relance" at bounding box center [124, 254] width 66 height 11
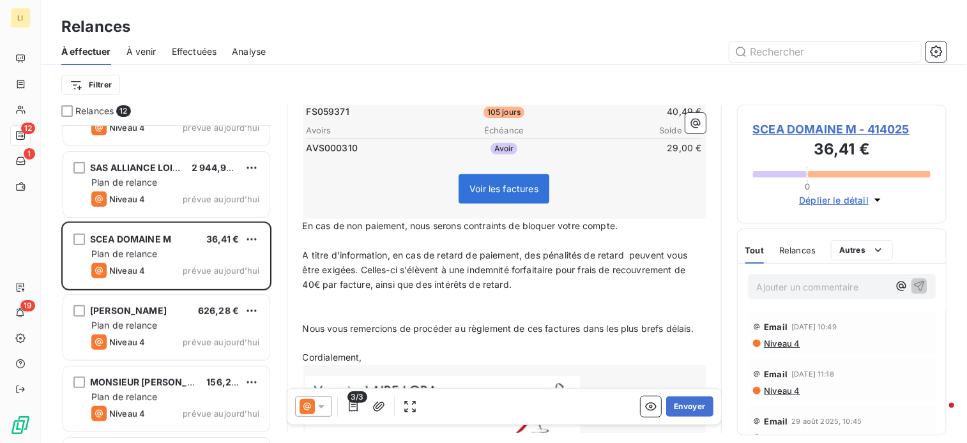
scroll to position [298, 0]
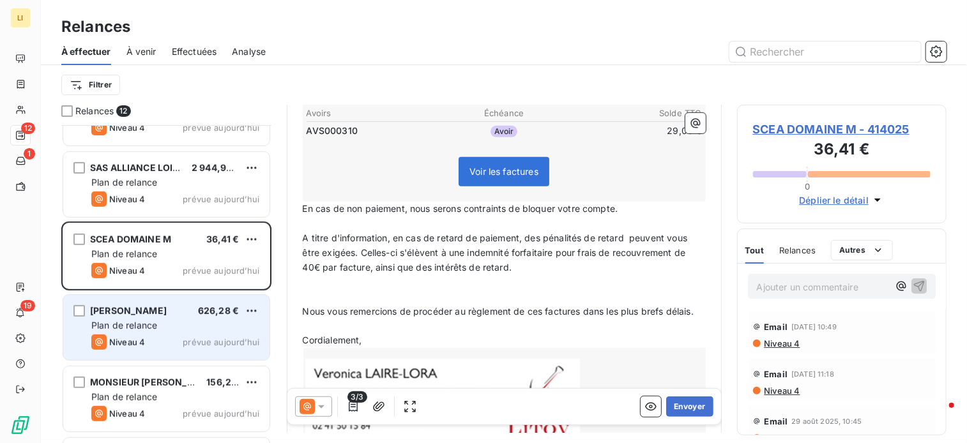
click at [158, 328] on div "Plan de relance" at bounding box center [175, 325] width 168 height 13
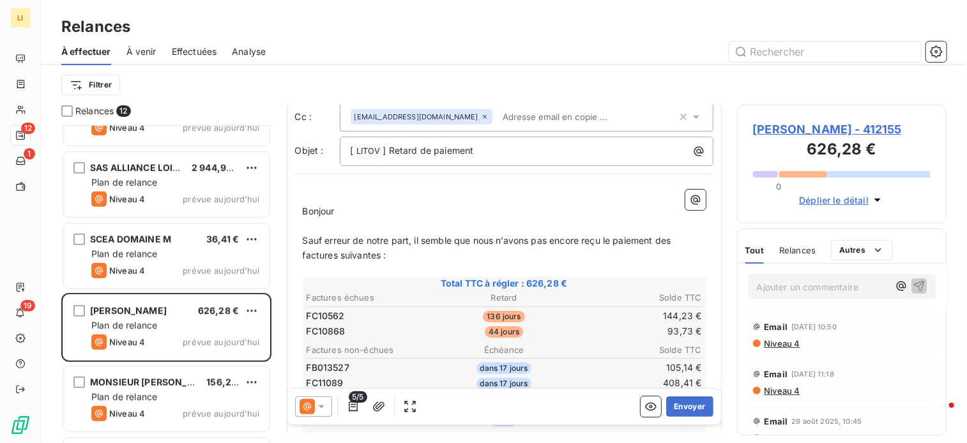
scroll to position [64, 0]
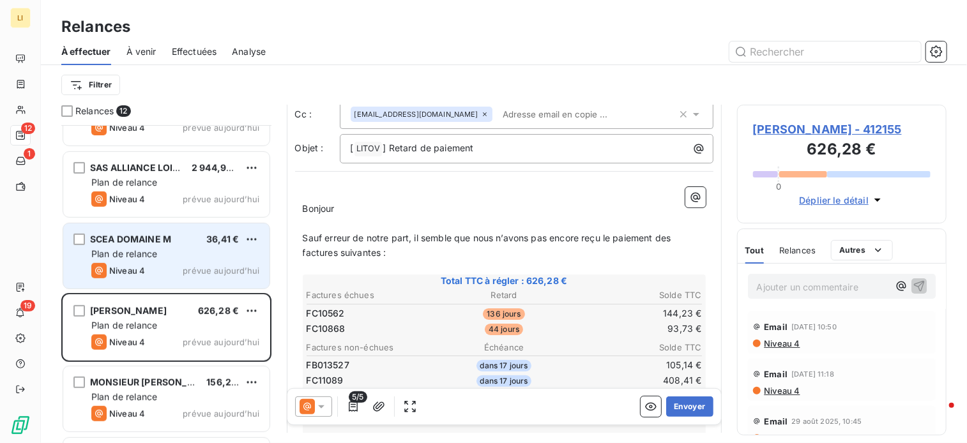
click at [192, 266] on span "prévue aujourd’hui" at bounding box center [221, 271] width 77 height 10
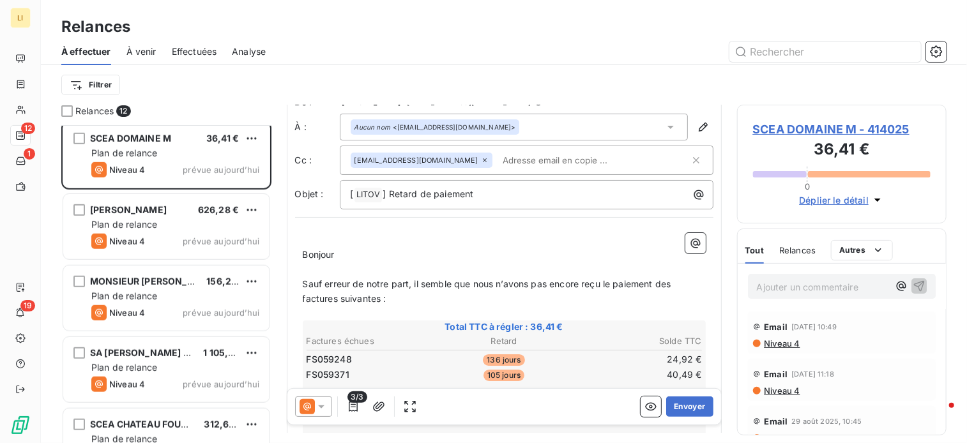
scroll to position [541, 0]
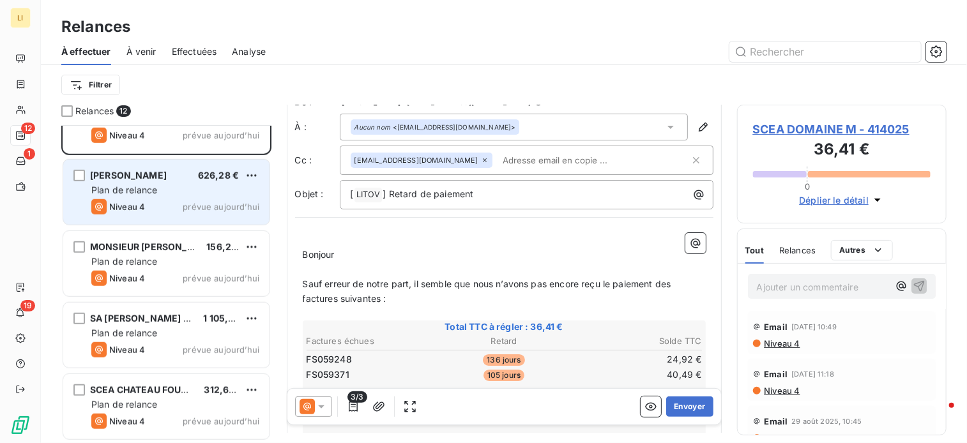
click at [163, 205] on div "Niveau 4 prévue aujourd’hui" at bounding box center [175, 206] width 168 height 15
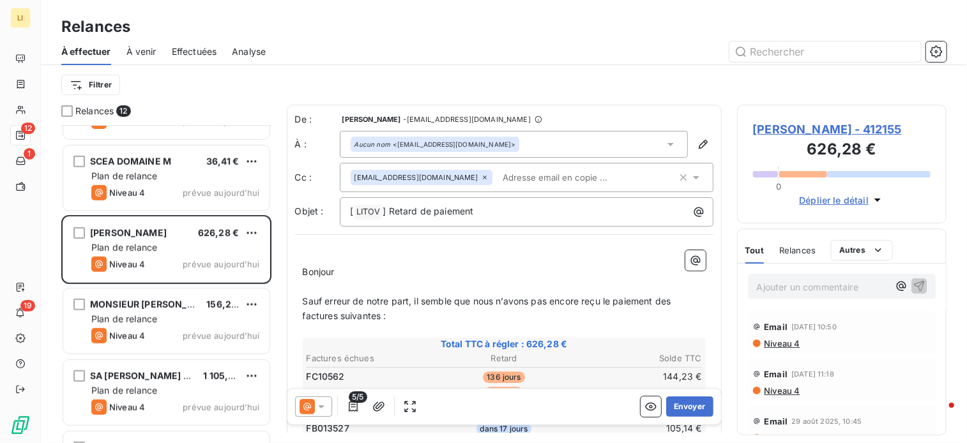
scroll to position [477, 0]
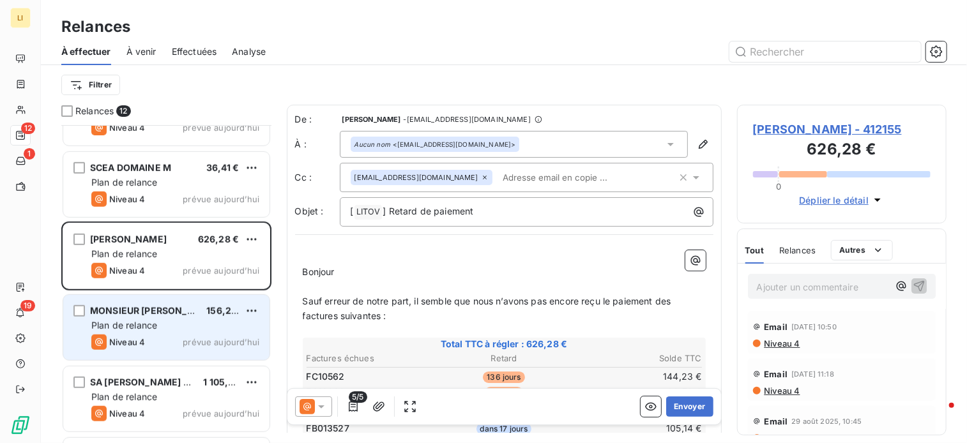
click at [146, 320] on span "Plan de relance" at bounding box center [124, 325] width 66 height 11
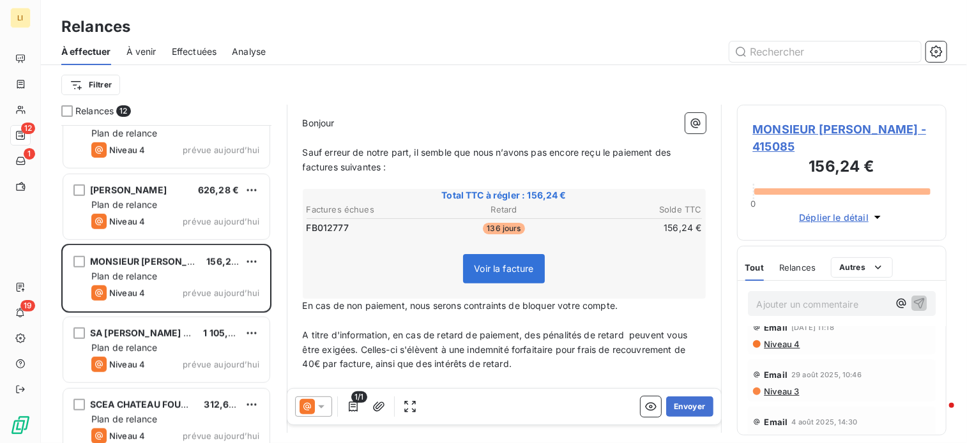
scroll to position [541, 0]
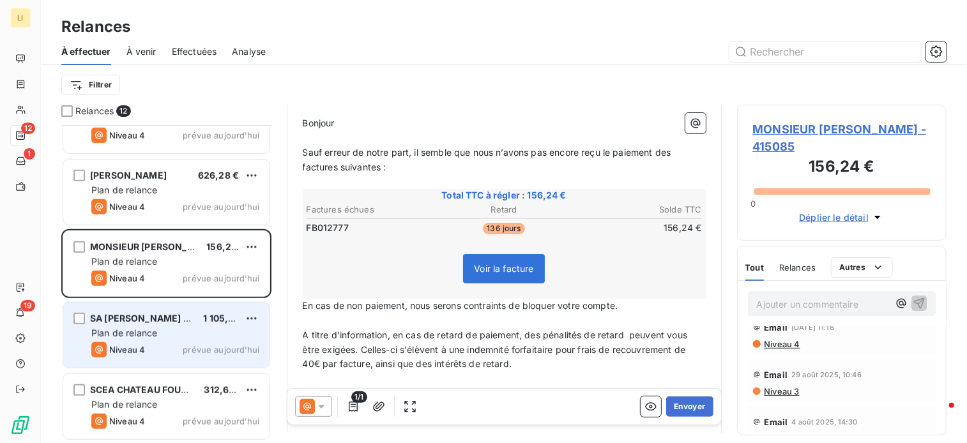
click at [168, 314] on span "SA [PERSON_NAME] MAISON" at bounding box center [155, 318] width 130 height 11
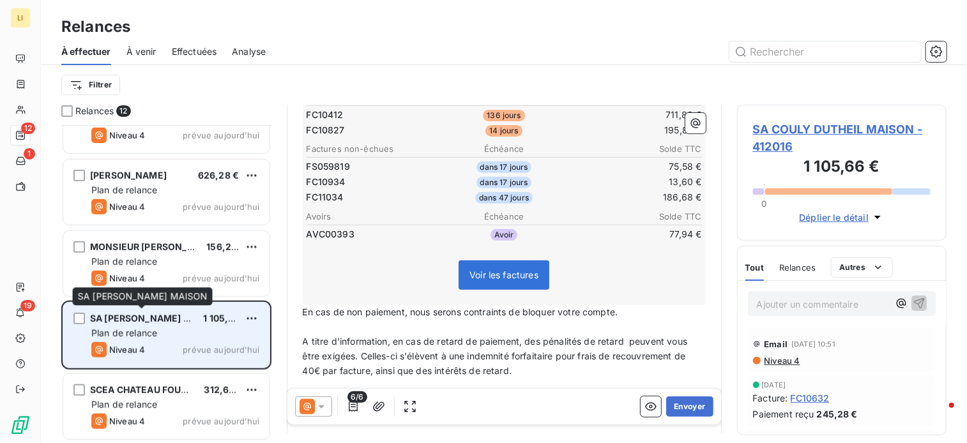
scroll to position [277, 0]
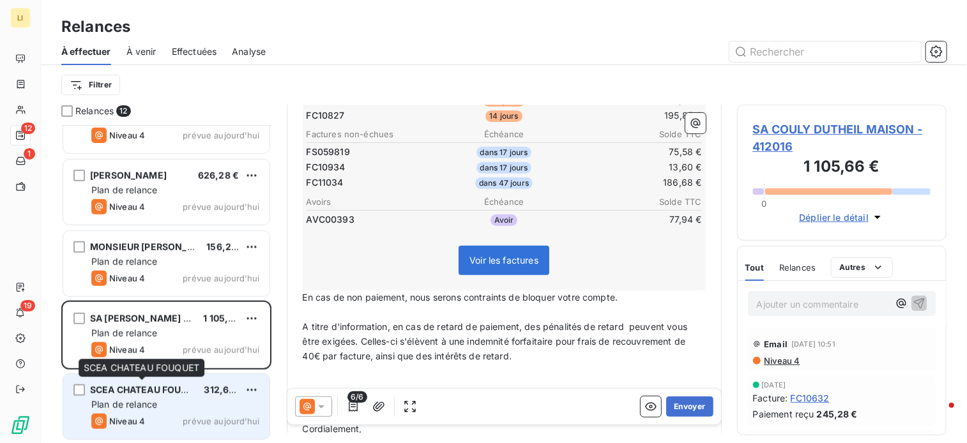
click at [156, 393] on span "SCEA CHATEAU FOUQUET" at bounding box center [148, 390] width 116 height 11
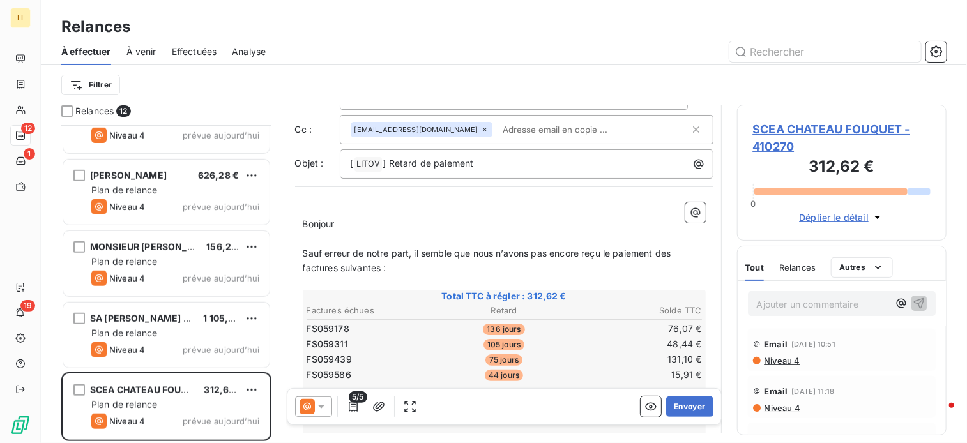
scroll to position [64, 0]
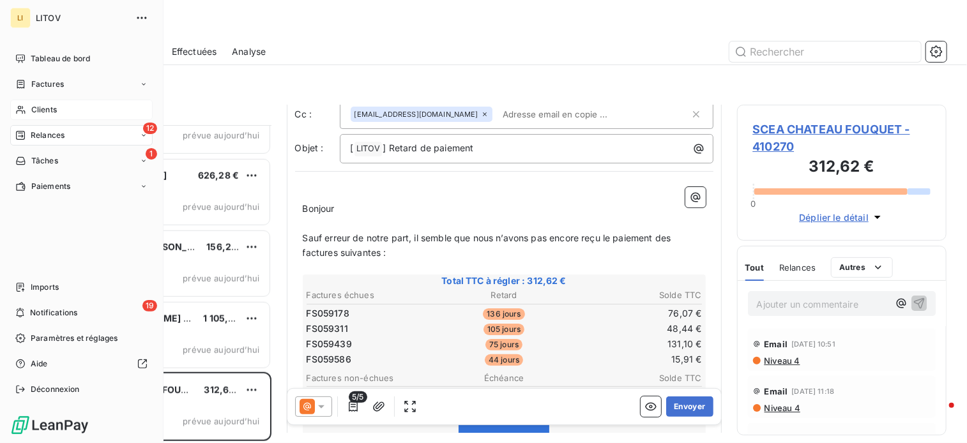
click at [36, 107] on span "Clients" at bounding box center [44, 110] width 26 height 12
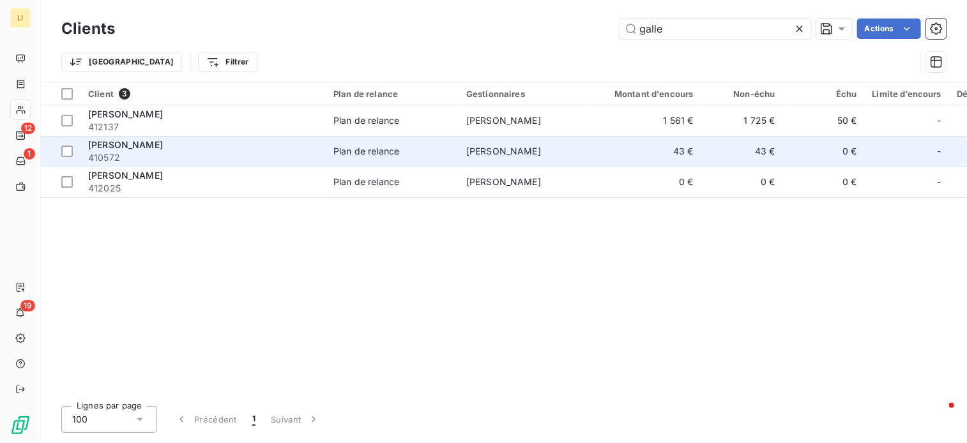
type input "galle"
click at [163, 144] on span "[PERSON_NAME]" at bounding box center [125, 144] width 75 height 11
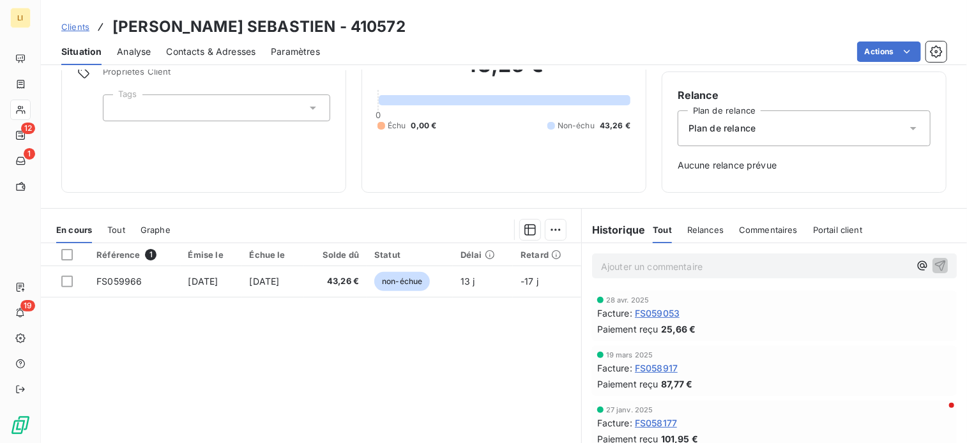
scroll to position [106, 0]
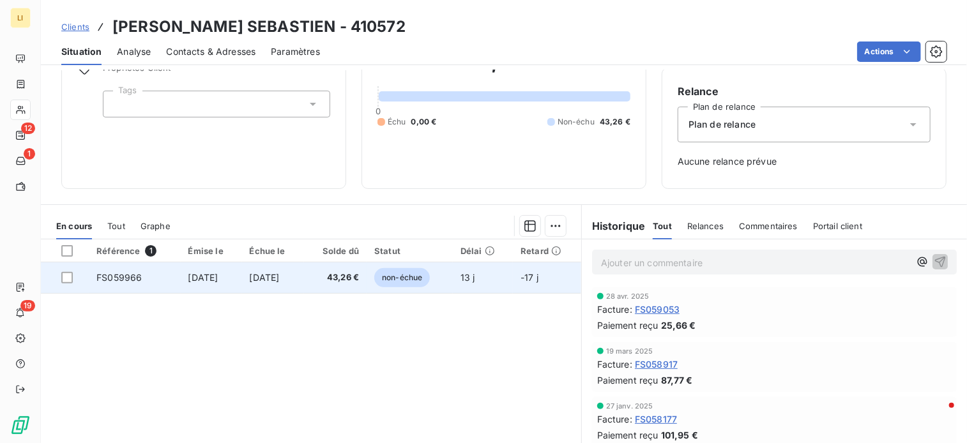
click at [217, 282] on span "[DATE]" at bounding box center [203, 277] width 30 height 11
click at [276, 282] on span "[DATE]" at bounding box center [265, 277] width 30 height 11
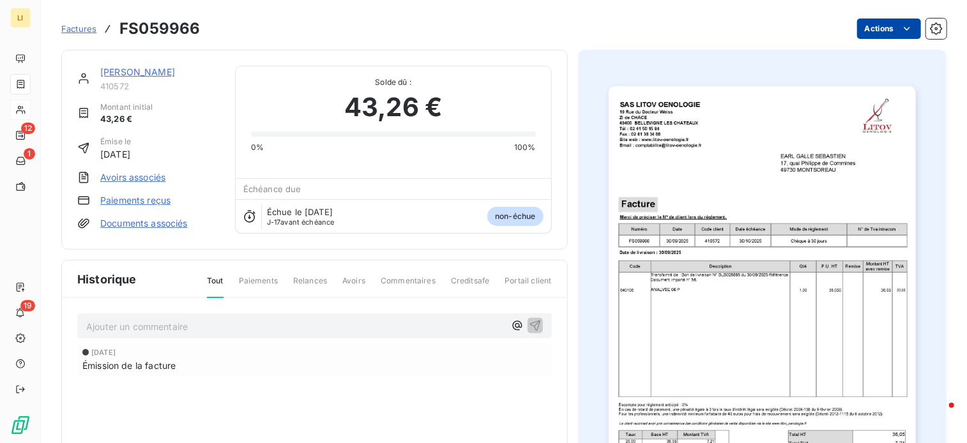
click at [862, 36] on html "LI 12 1 19 Factures FS059966 Actions [PERSON_NAME] 410572 Montant initial 43,26…" at bounding box center [483, 221] width 967 height 443
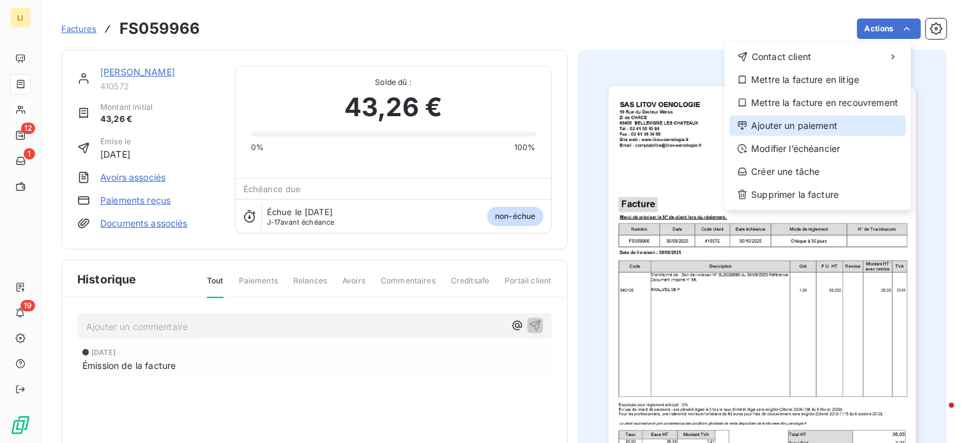
click at [805, 125] on div "Ajouter un paiement" at bounding box center [818, 126] width 176 height 20
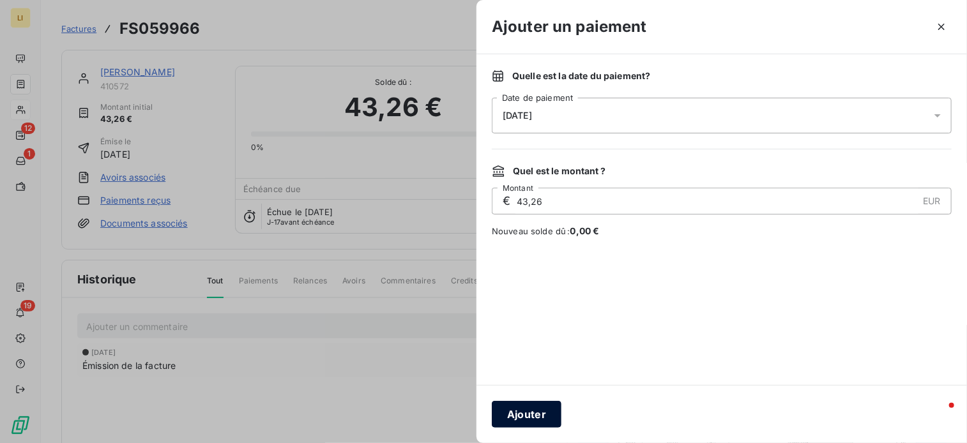
click at [524, 417] on button "Ajouter" at bounding box center [527, 414] width 70 height 27
